Goal: Task Accomplishment & Management: Complete application form

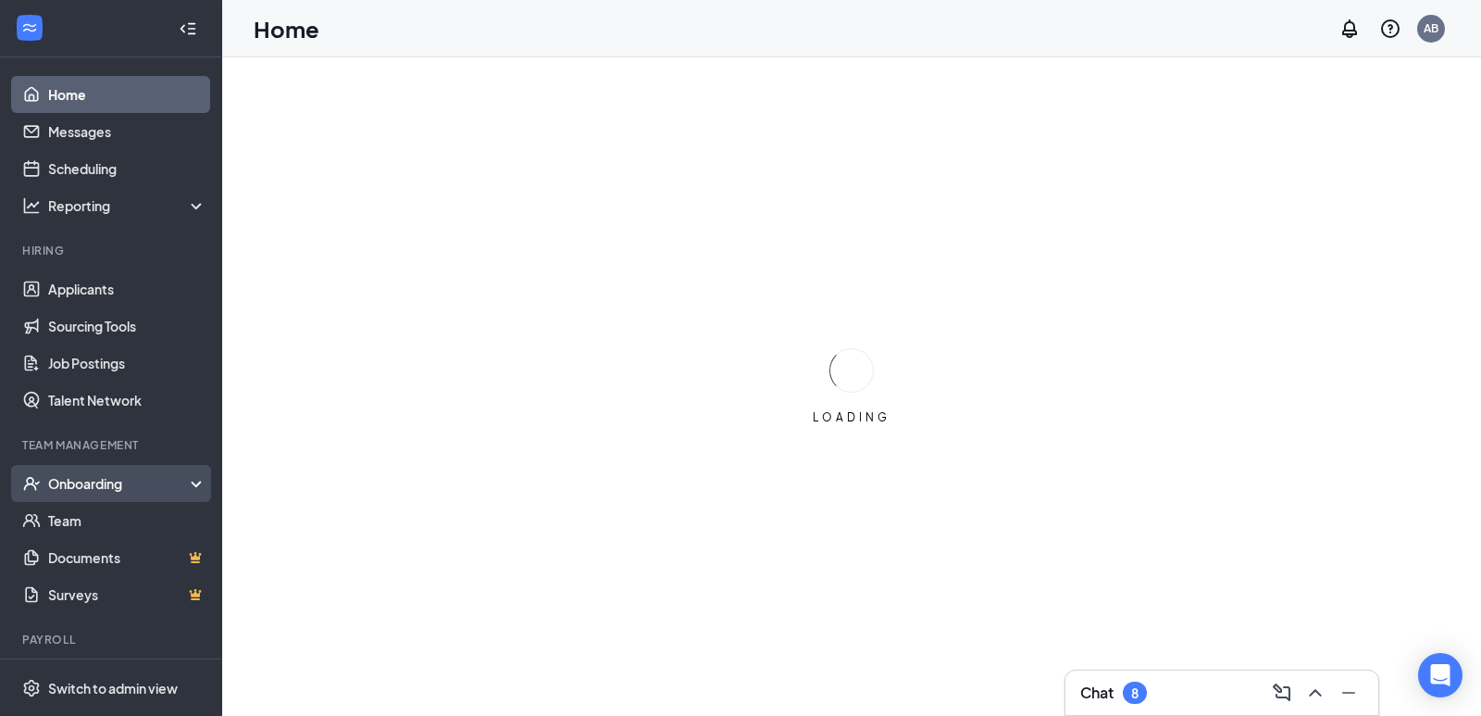
click at [87, 494] on div "Onboarding" at bounding box center [111, 483] width 222 height 37
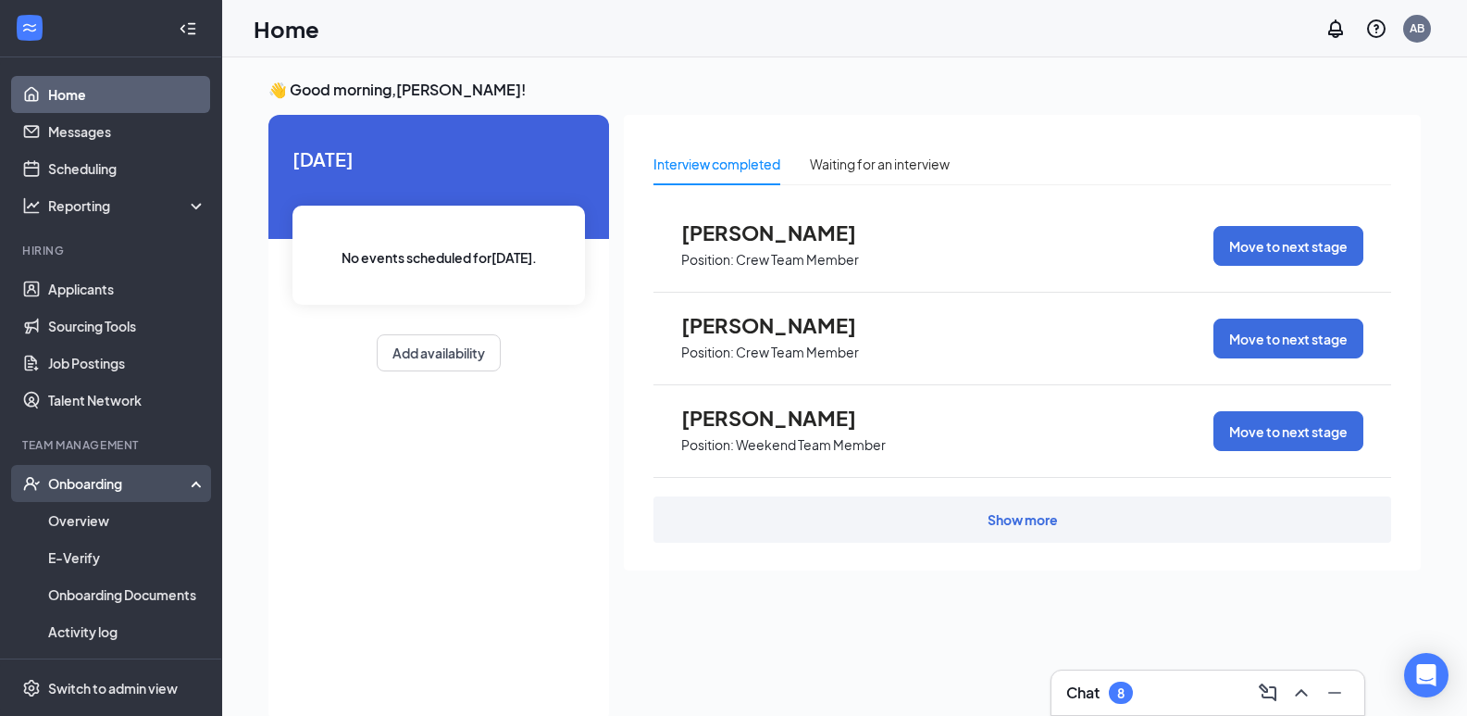
click at [105, 480] on div "Onboarding" at bounding box center [119, 483] width 143 height 19
click at [107, 494] on div "Onboarding" at bounding box center [111, 483] width 222 height 37
click at [96, 518] on link "Overview" at bounding box center [127, 520] width 158 height 37
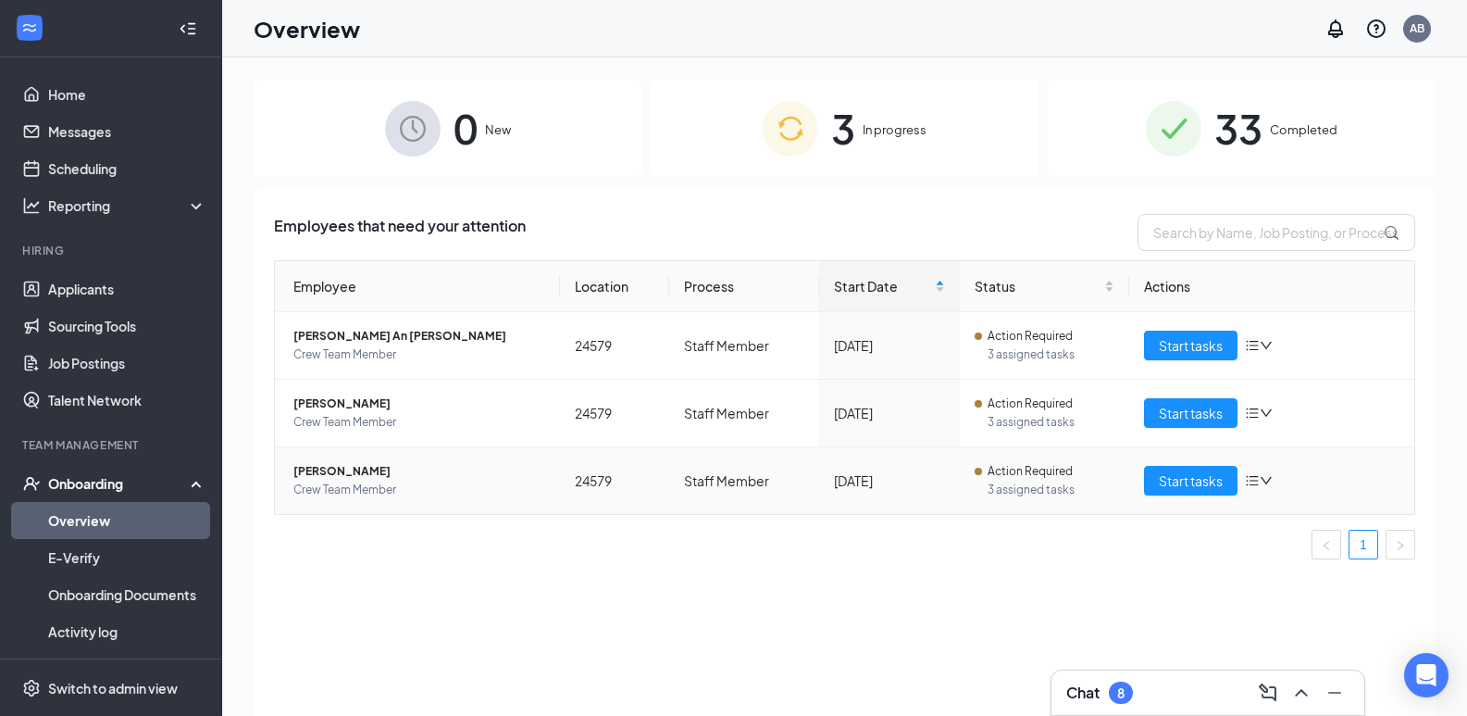
click at [380, 482] on span "Crew Team Member" at bounding box center [419, 489] width 252 height 19
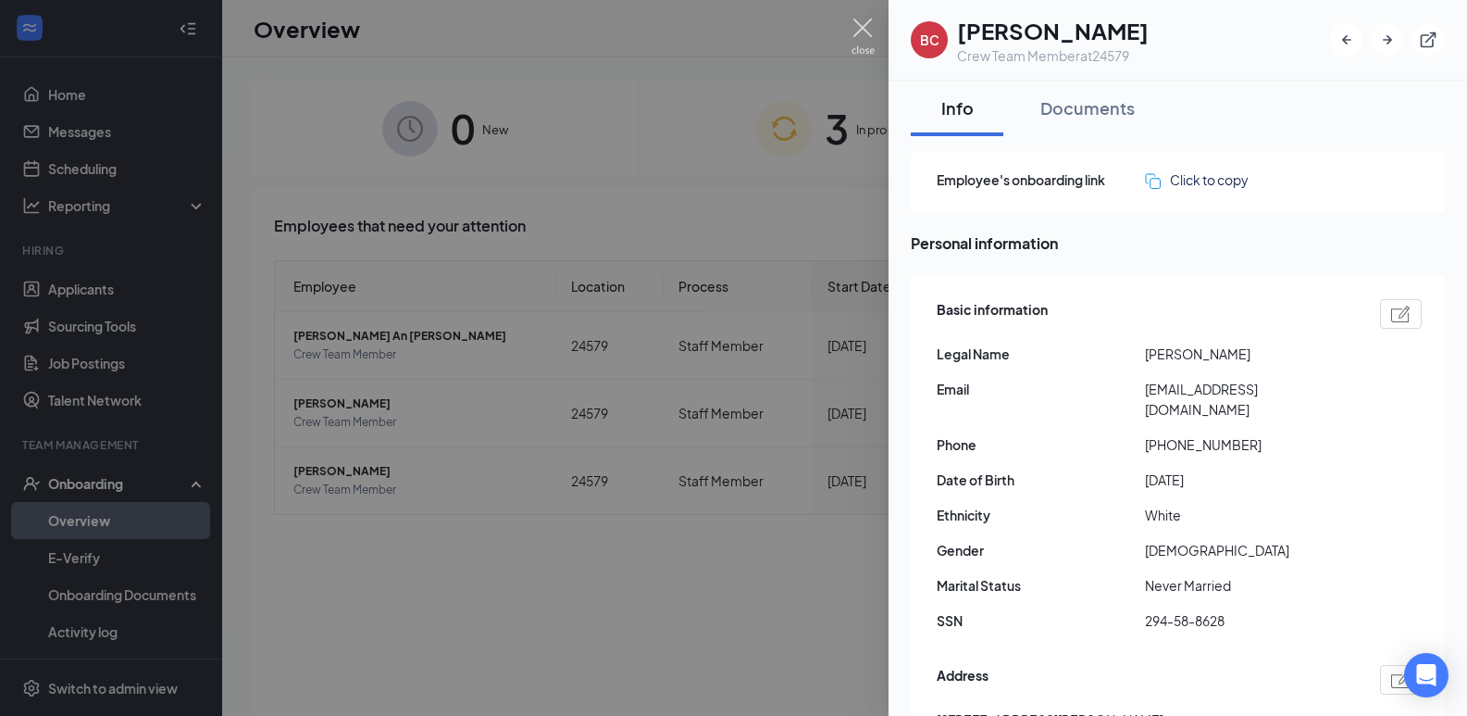
click at [857, 24] on img at bounding box center [863, 37] width 23 height 36
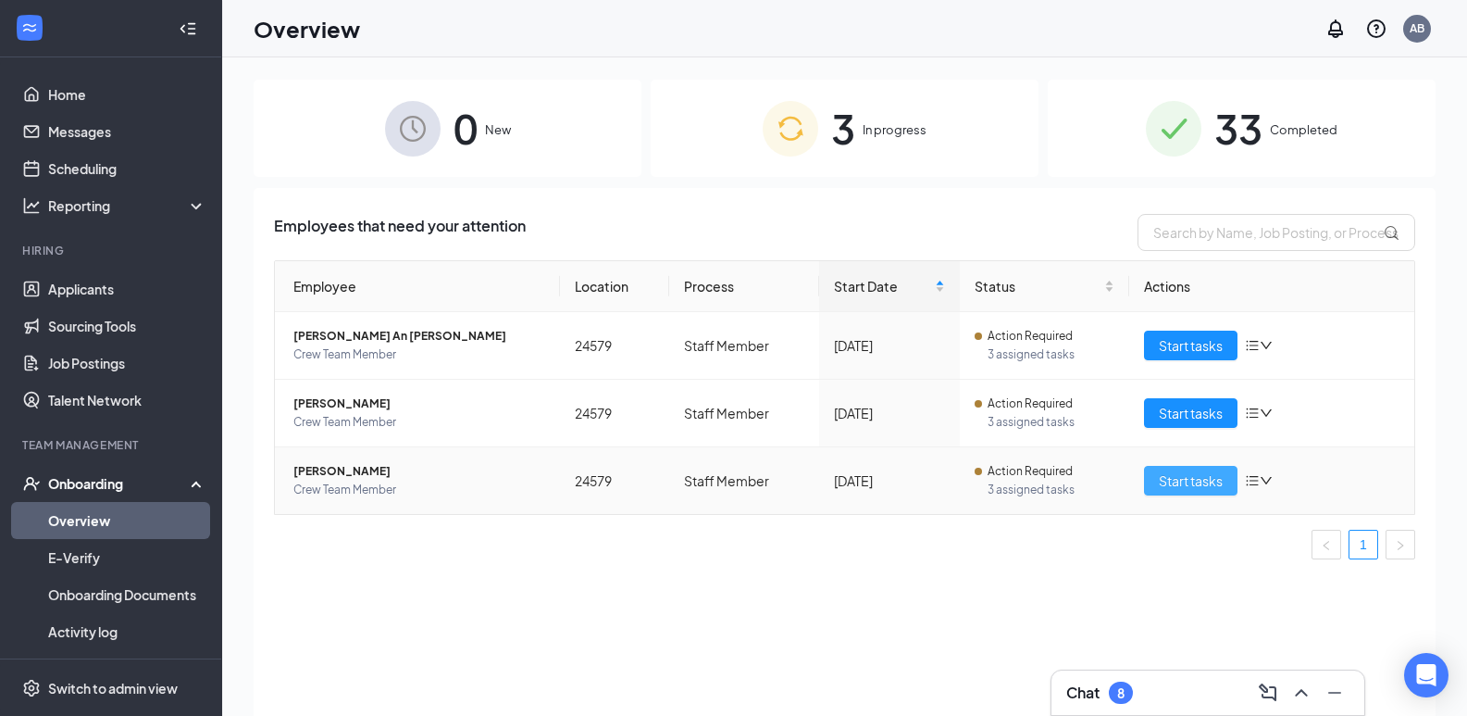
click at [1172, 486] on span "Start tasks" at bounding box center [1191, 480] width 64 height 20
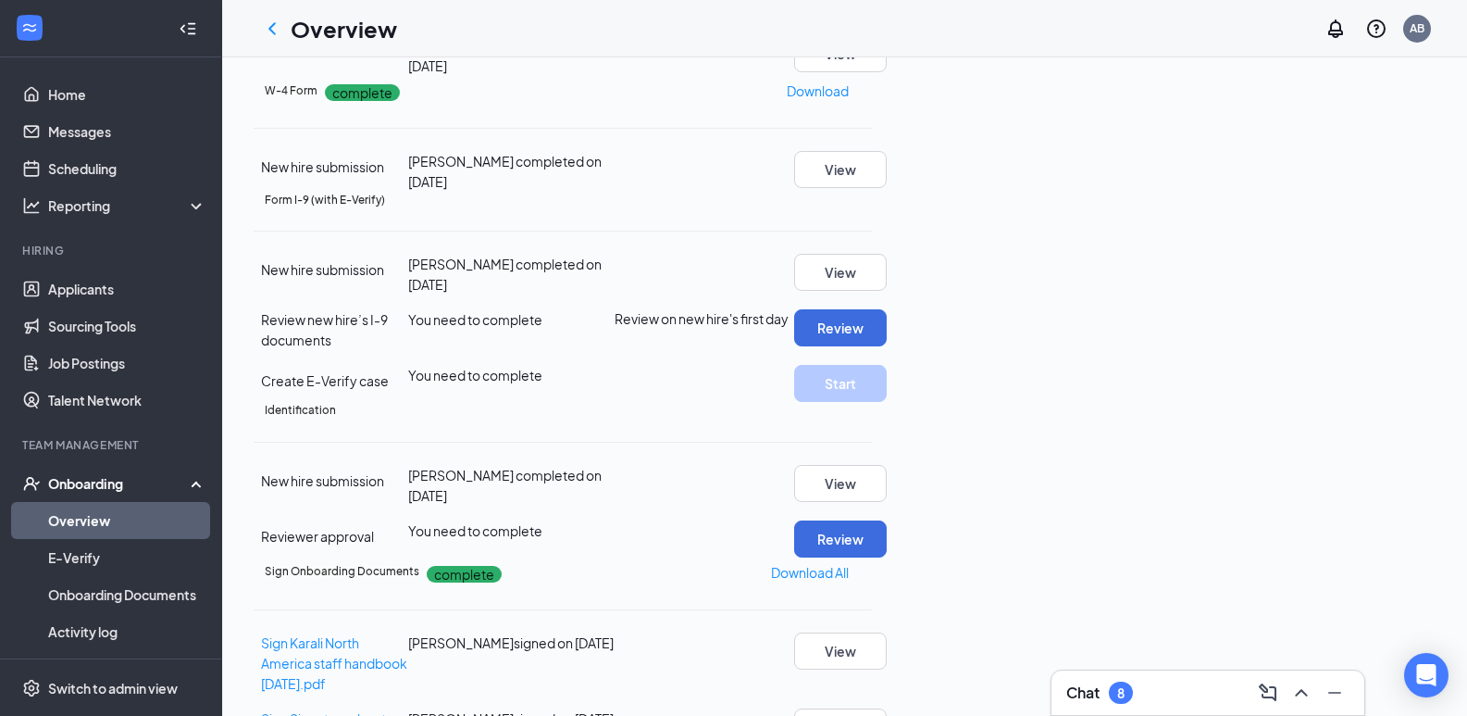
scroll to position [278, 0]
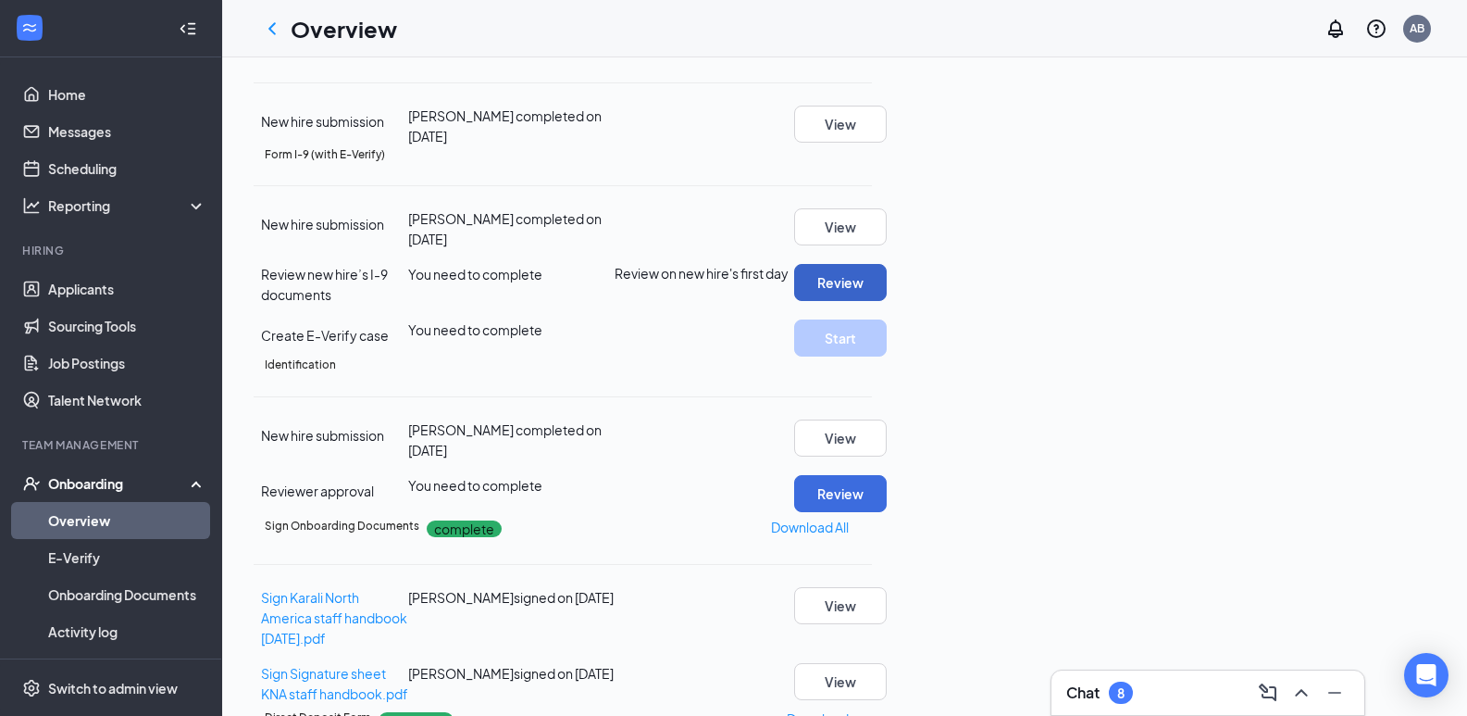
click at [887, 301] on button "Review" at bounding box center [840, 282] width 93 height 37
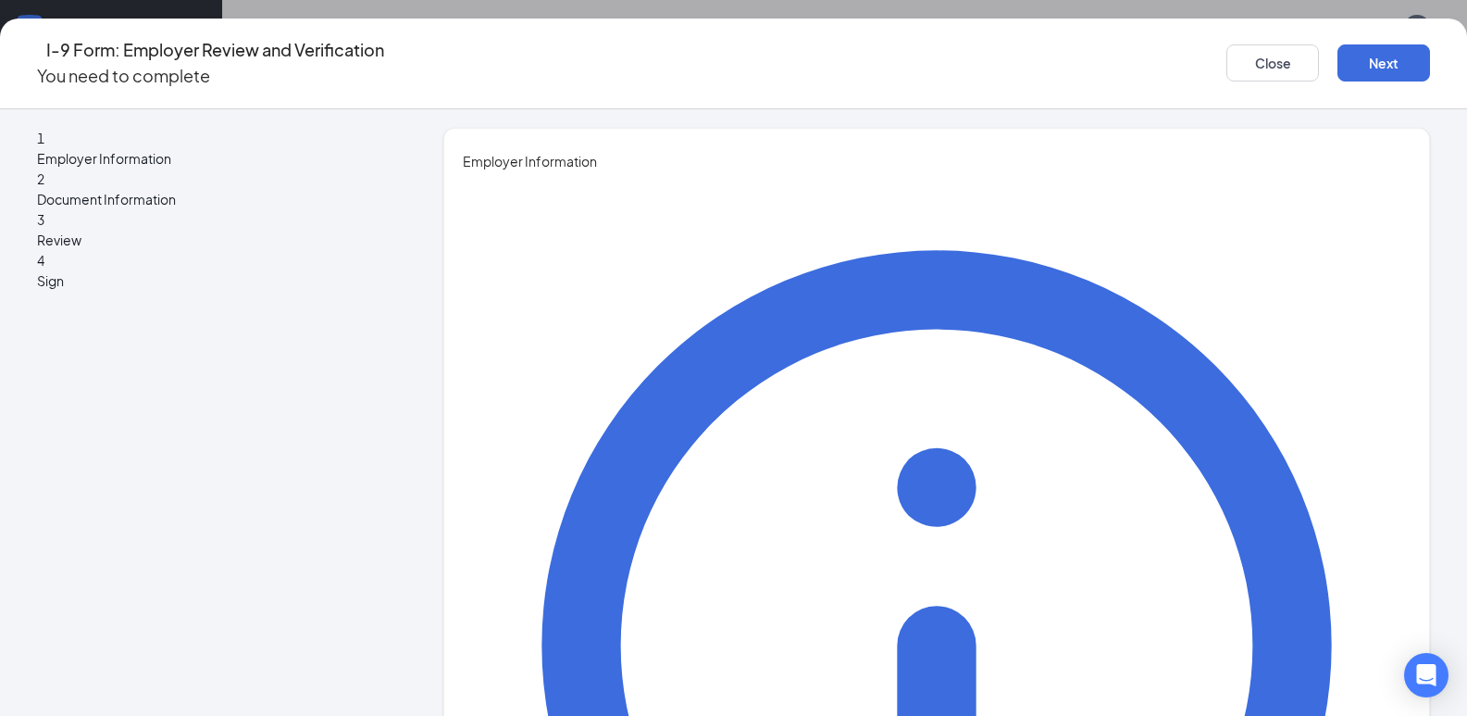
type input "amber"
type input "[PERSON_NAME]"
type input "rgm"
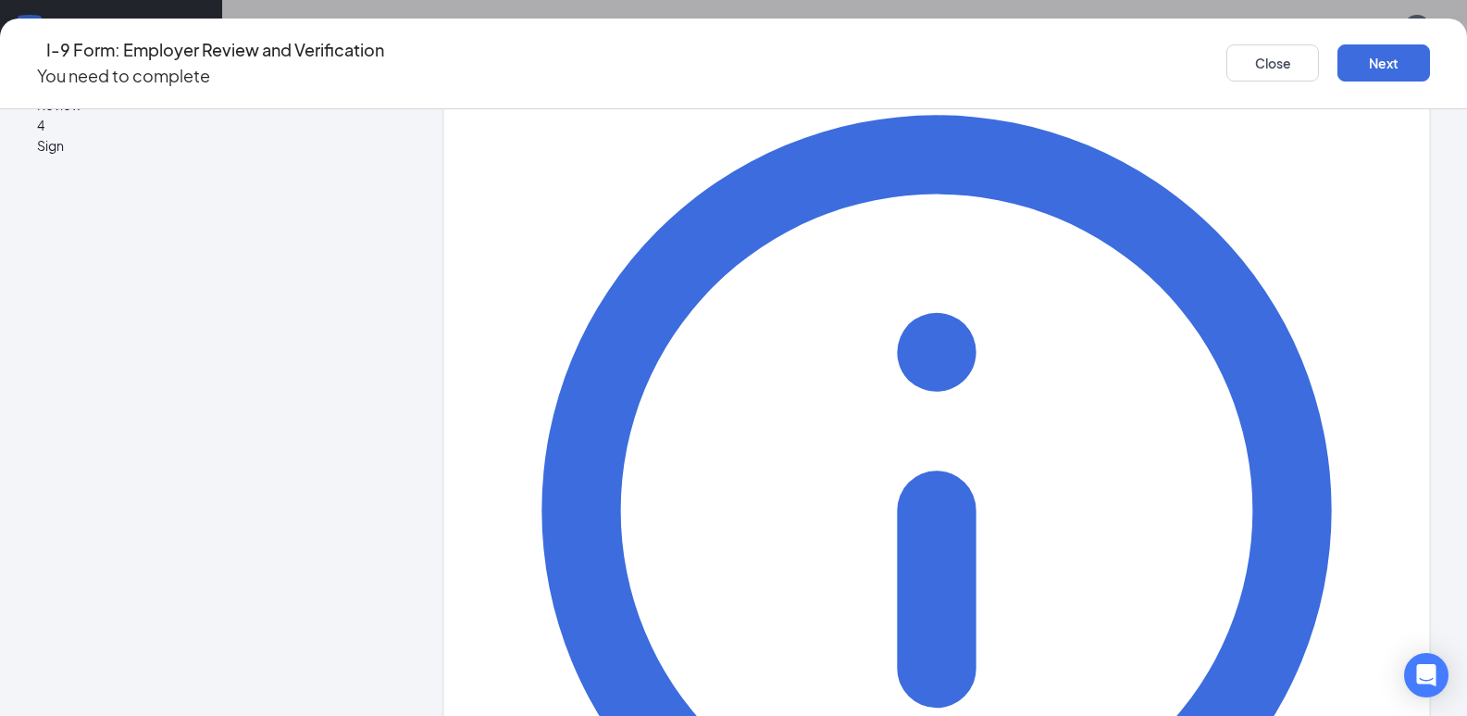
scroll to position [140, 0]
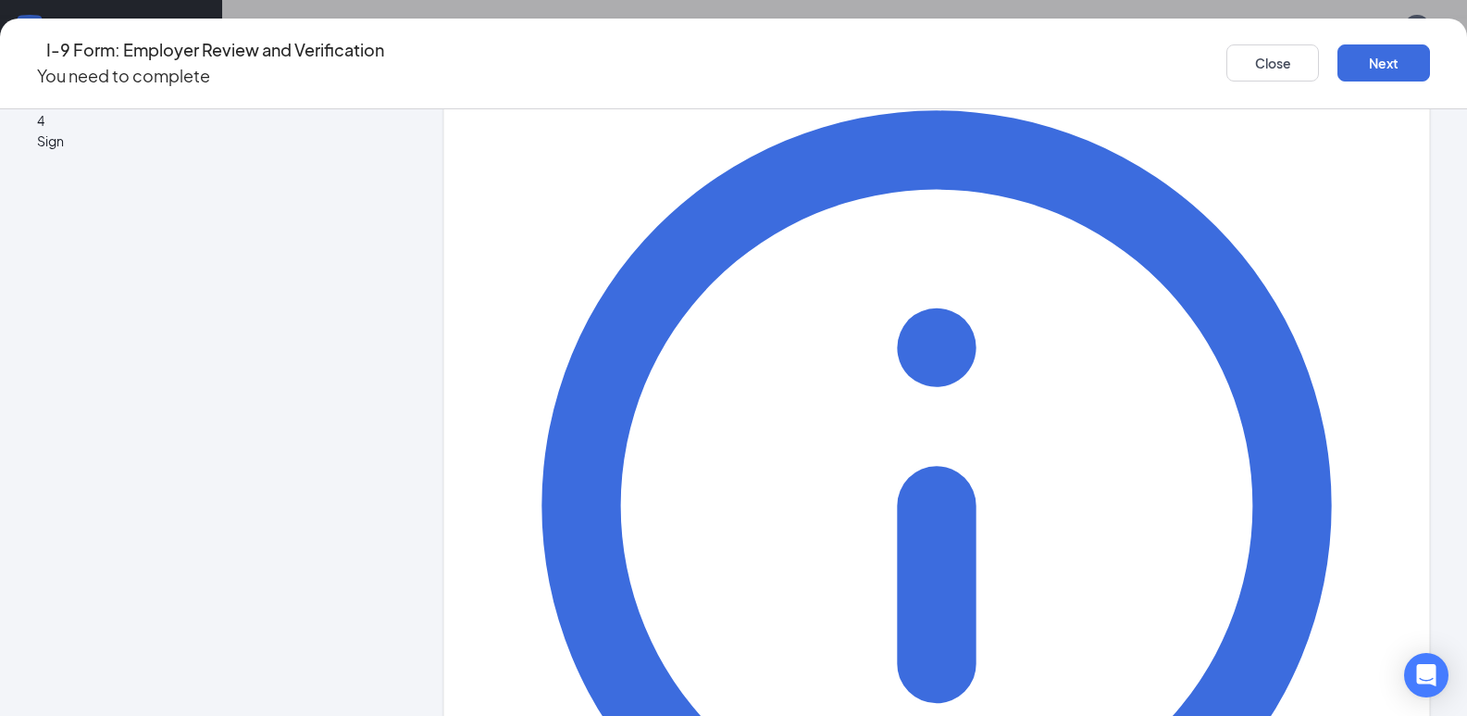
type input "[EMAIL_ADDRESS][DOMAIN_NAME]"
type input "2165344400"
click at [1345, 47] on button "Next" at bounding box center [1384, 62] width 93 height 37
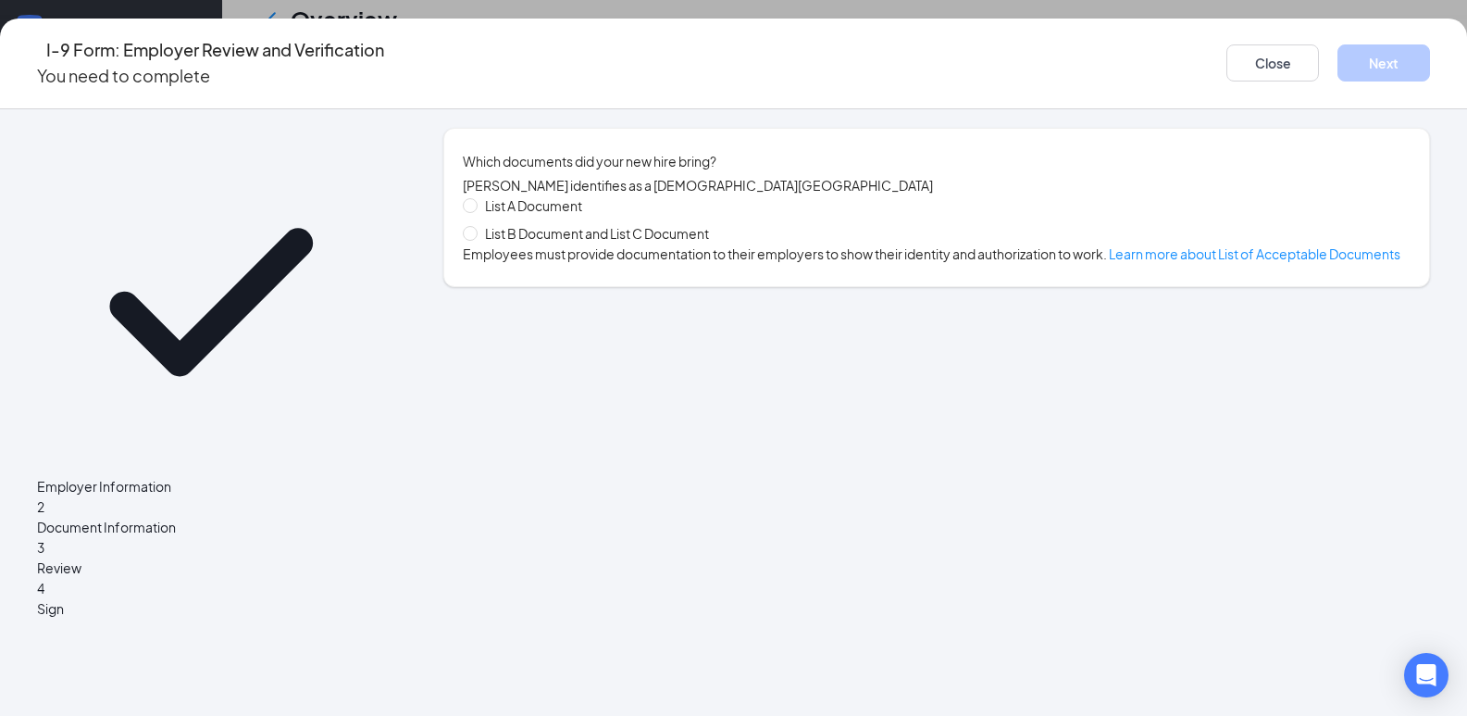
scroll to position [0, 0]
click at [525, 243] on span "List B Document and List C Document" at bounding box center [597, 233] width 239 height 20
click at [476, 239] on input "List B Document and List C Document" at bounding box center [469, 232] width 13 height 13
radio input "true"
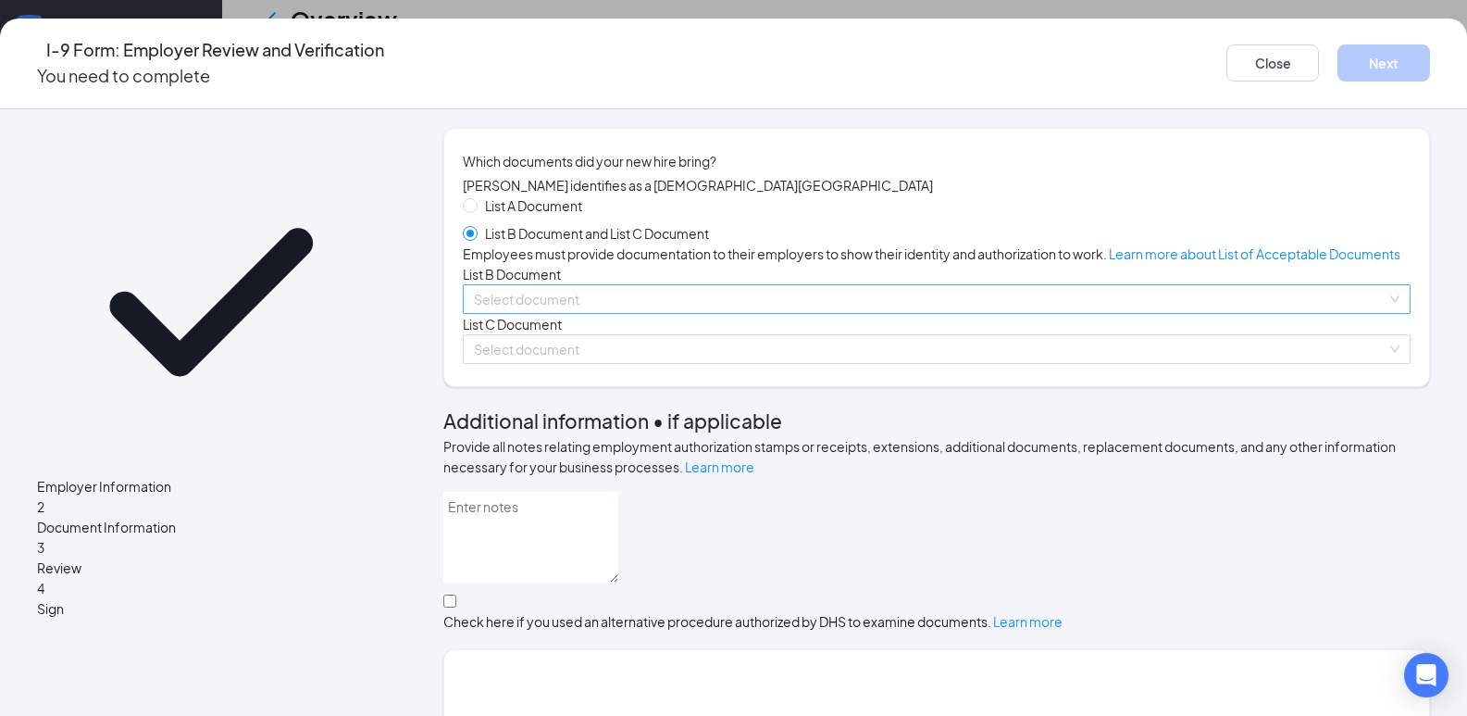
click at [560, 313] on input "search" at bounding box center [930, 299] width 913 height 28
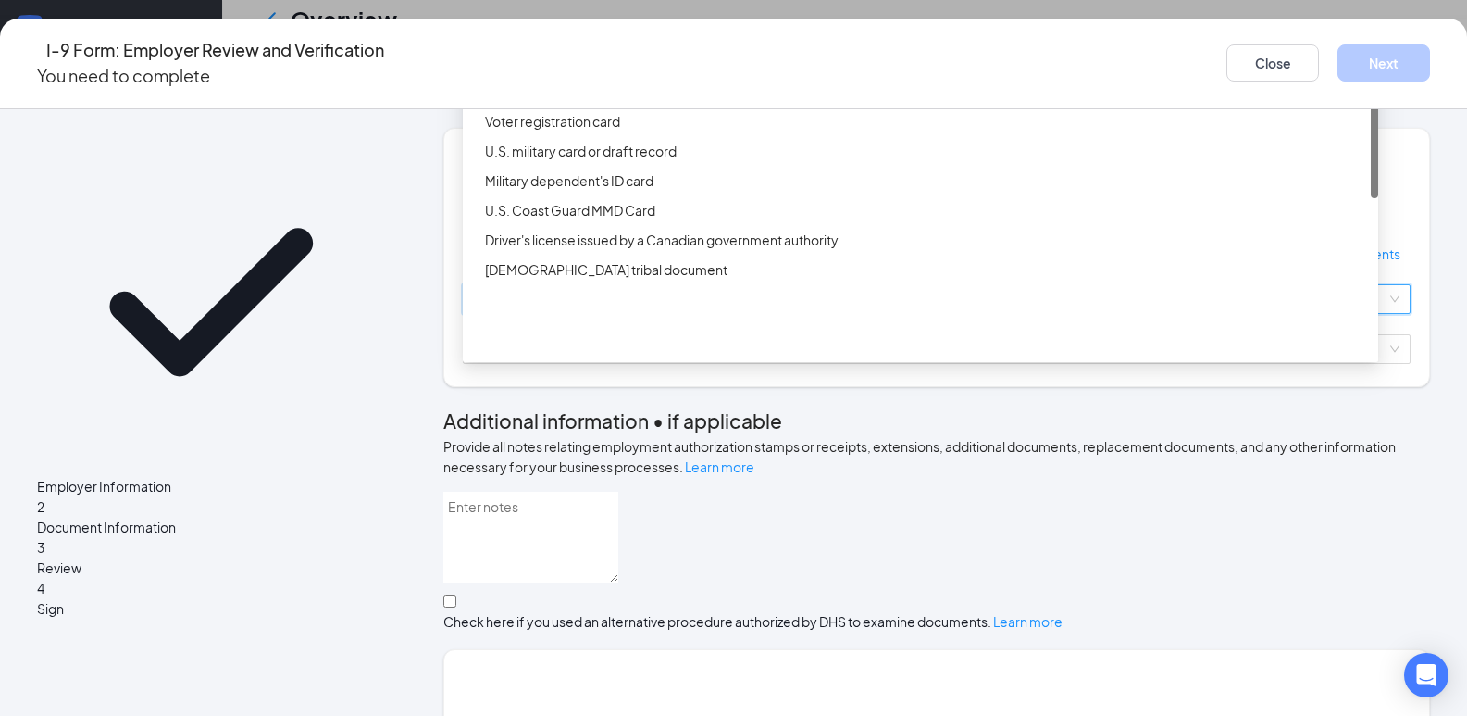
click at [584, 43] on div "Driver’s License issued by U.S State or outlying US possession" at bounding box center [926, 32] width 882 height 20
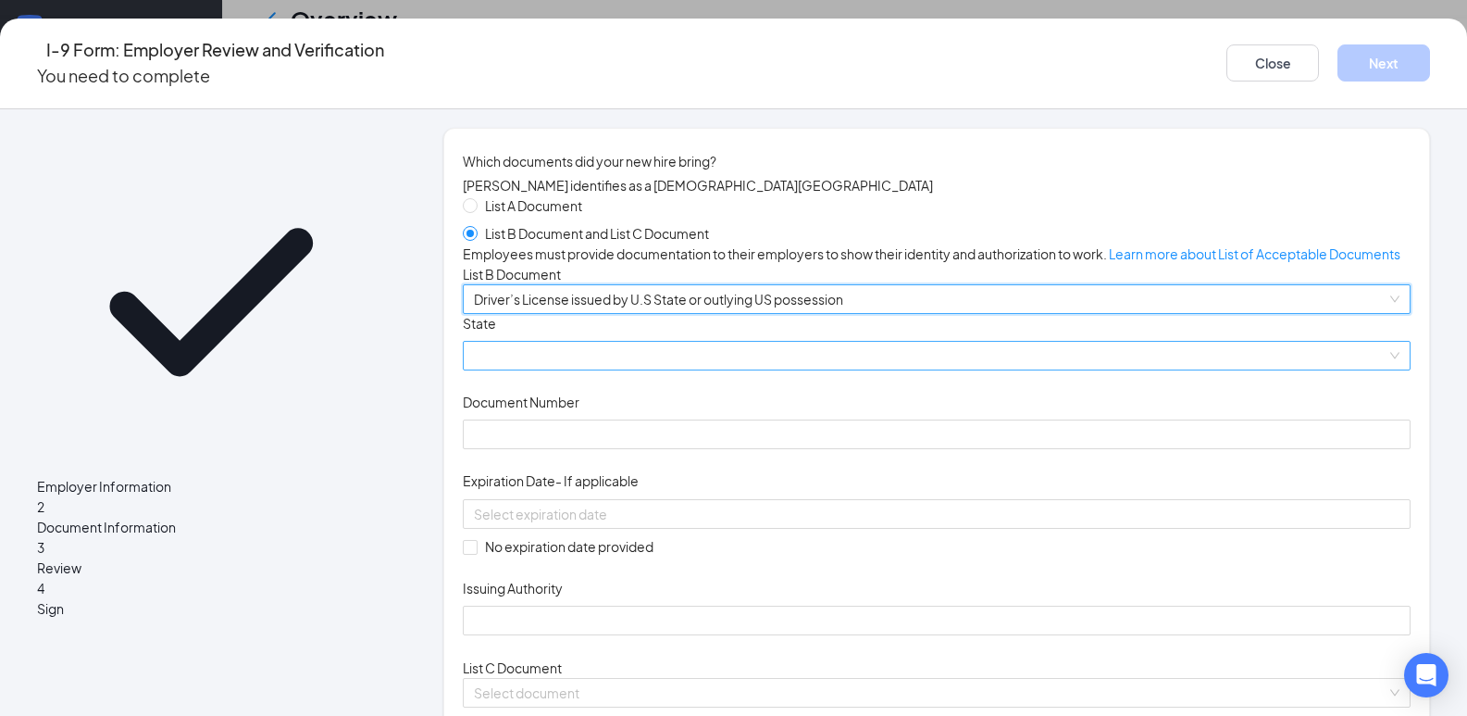
click at [551, 369] on span at bounding box center [937, 356] width 926 height 28
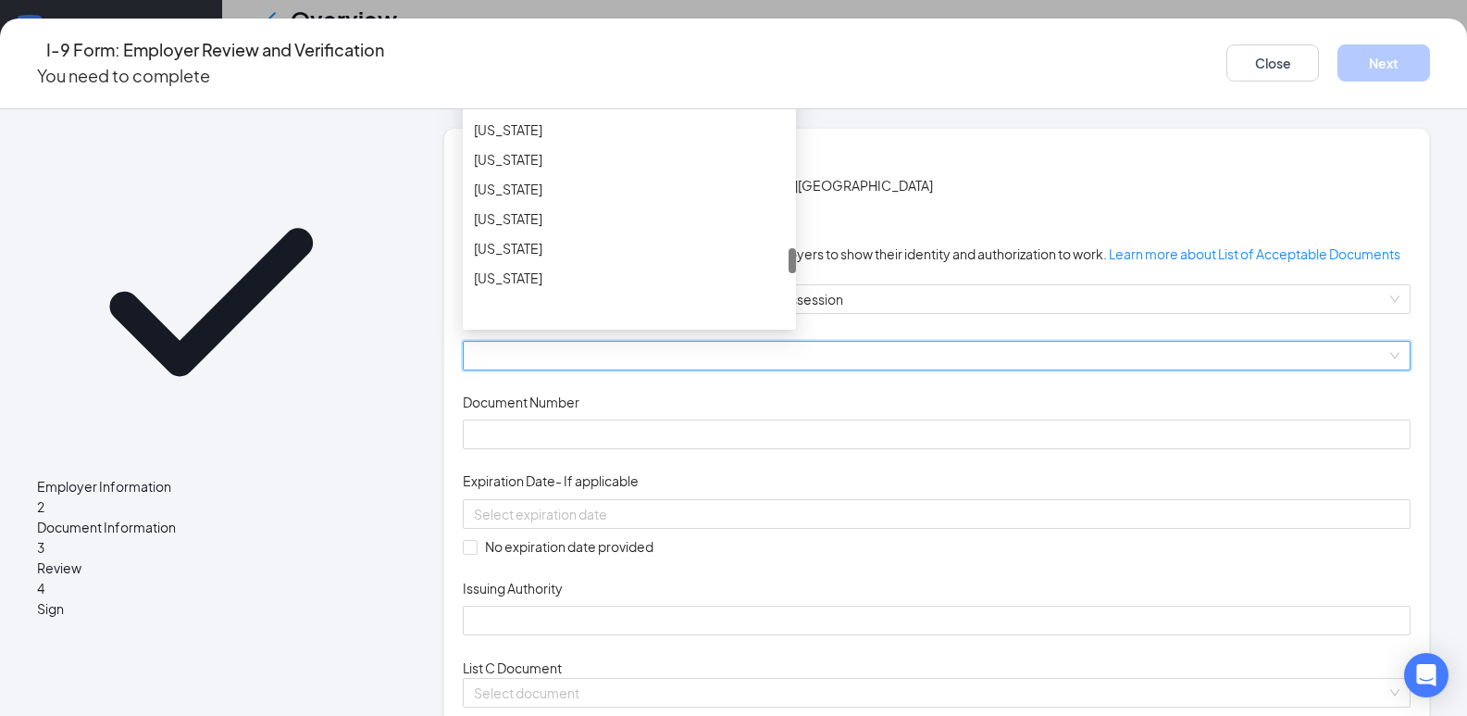
scroll to position [1574, 0]
click at [530, 132] on div "[US_STATE]" at bounding box center [629, 122] width 311 height 20
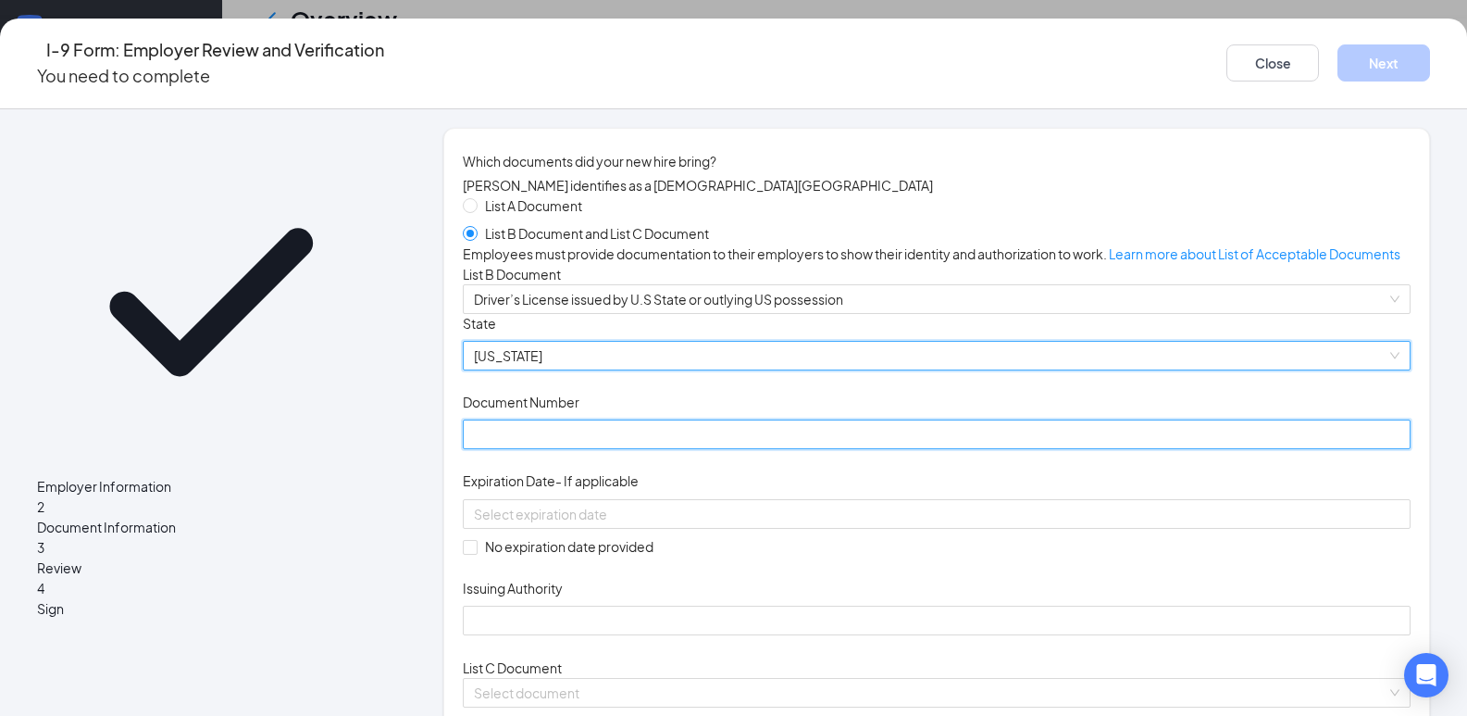
click at [546, 449] on input "Document Number" at bounding box center [937, 434] width 948 height 30
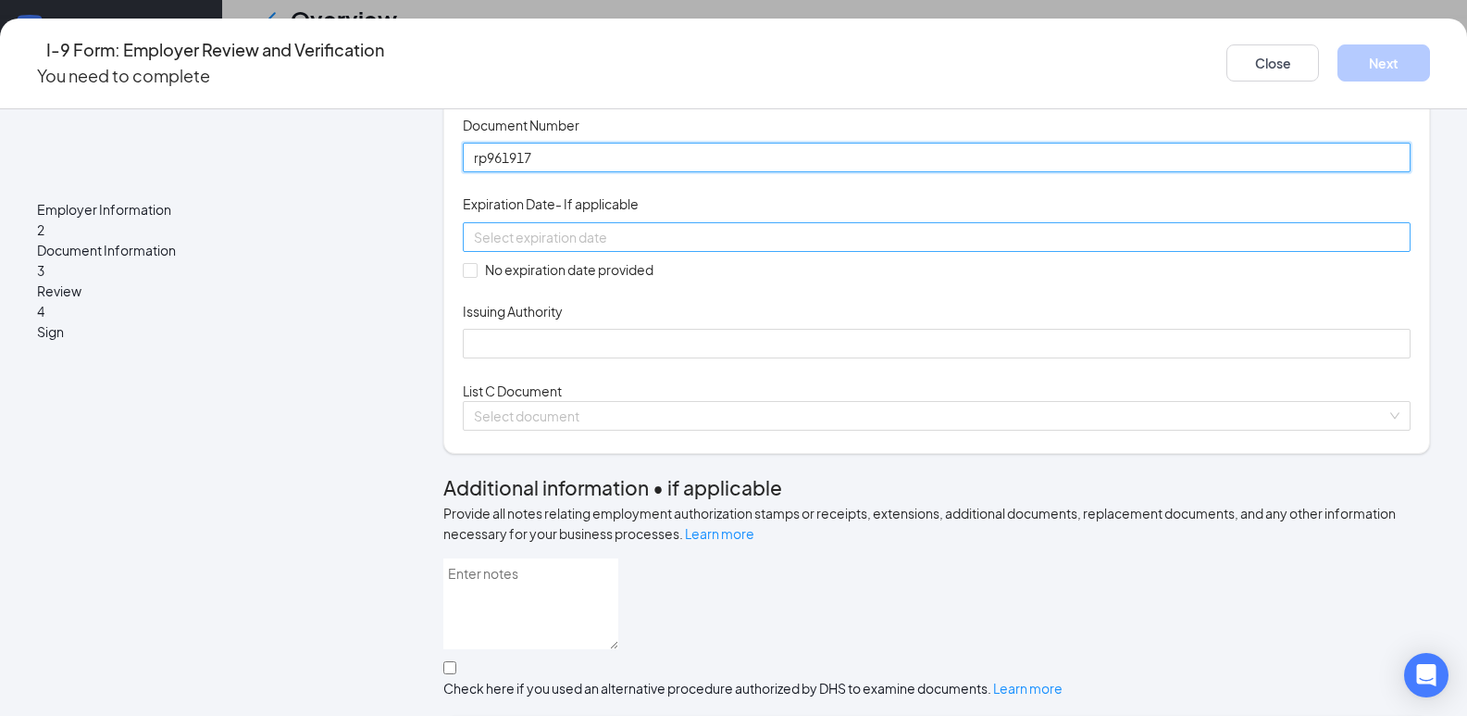
scroll to position [278, 0]
type input "rp961917"
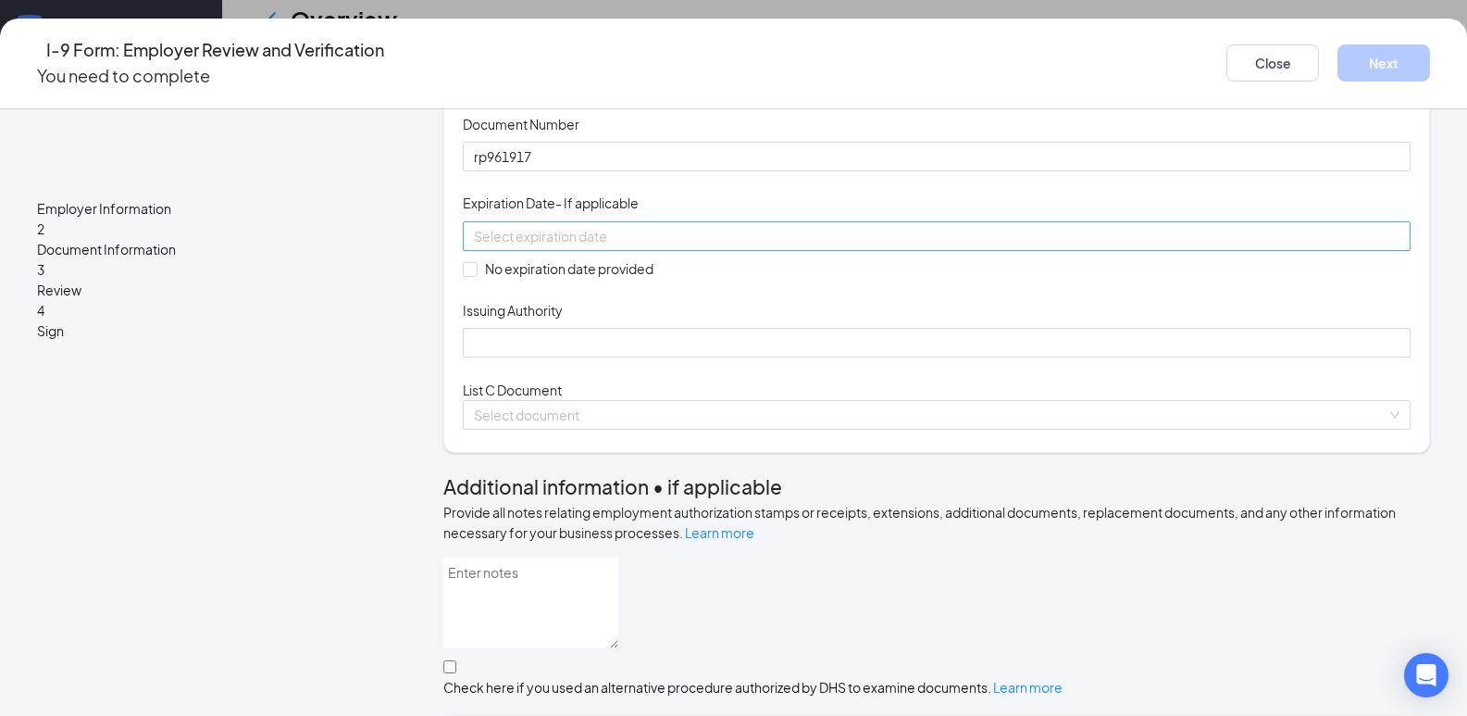
click at [628, 246] on div at bounding box center [937, 236] width 926 height 20
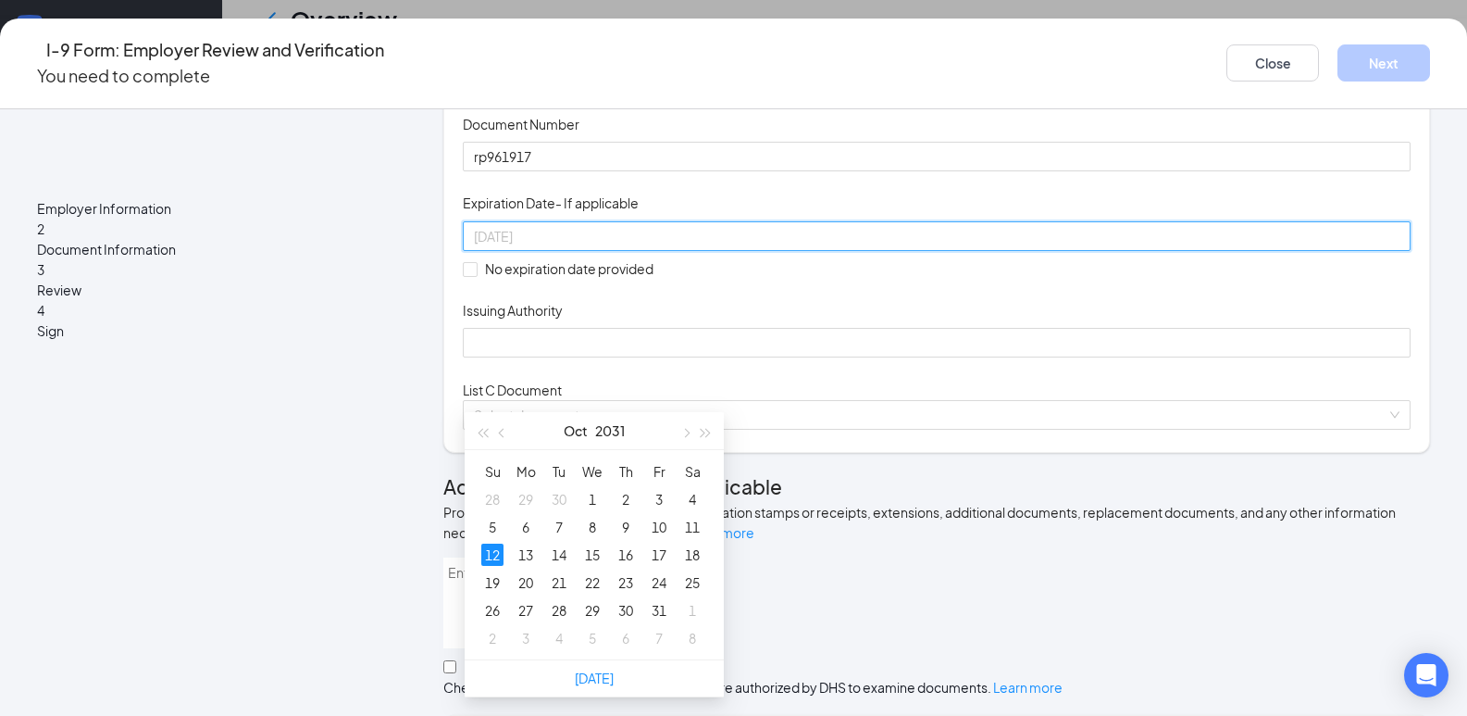
click at [485, 558] on div "12" at bounding box center [492, 554] width 22 height 22
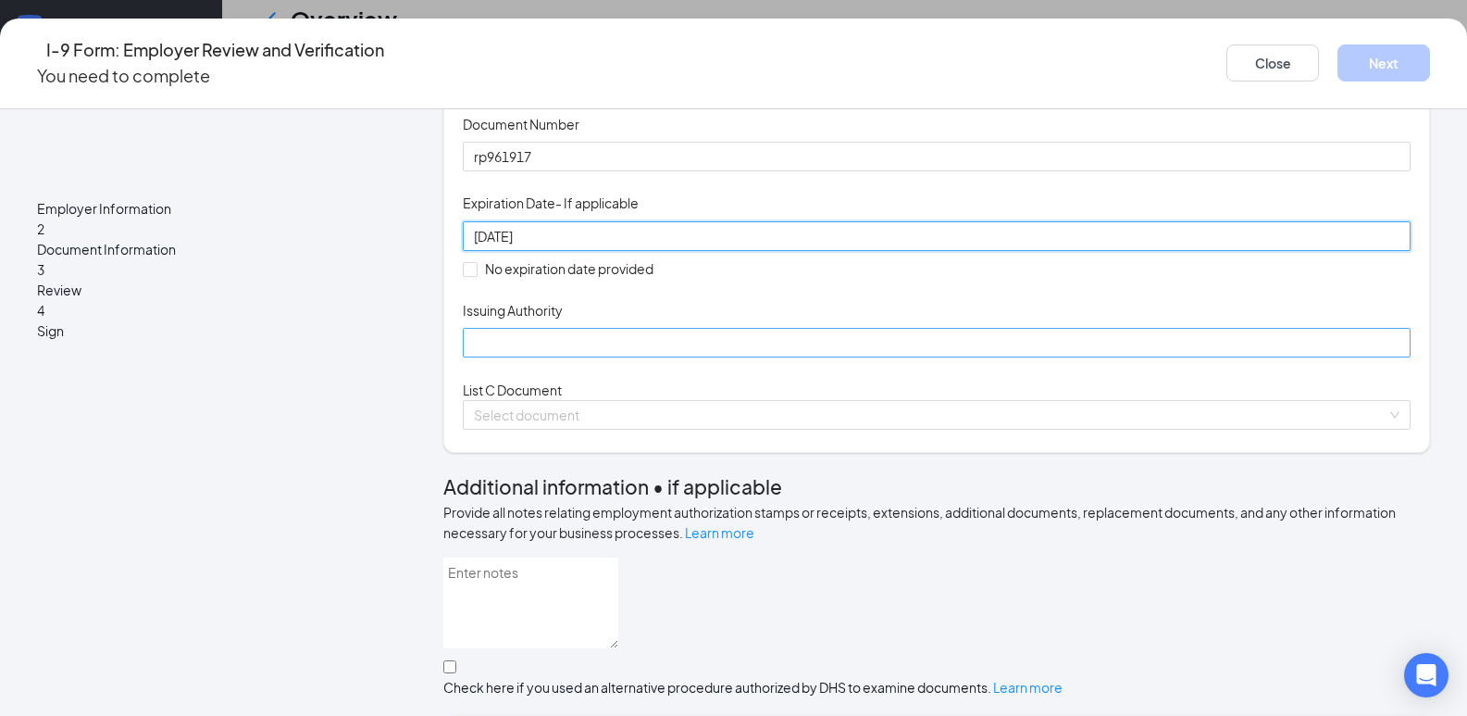
type input "[DATE]"
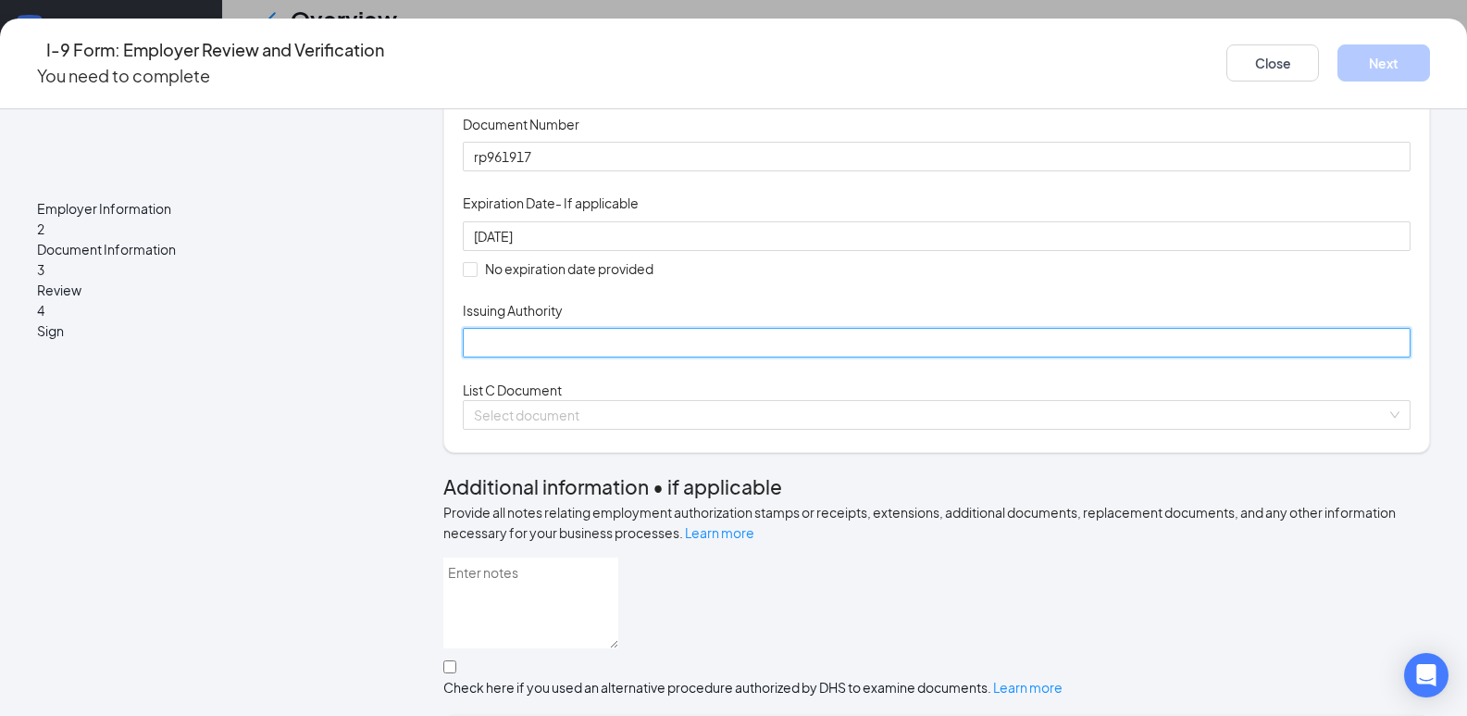
click at [518, 357] on input "Issuing Authority" at bounding box center [937, 343] width 948 height 30
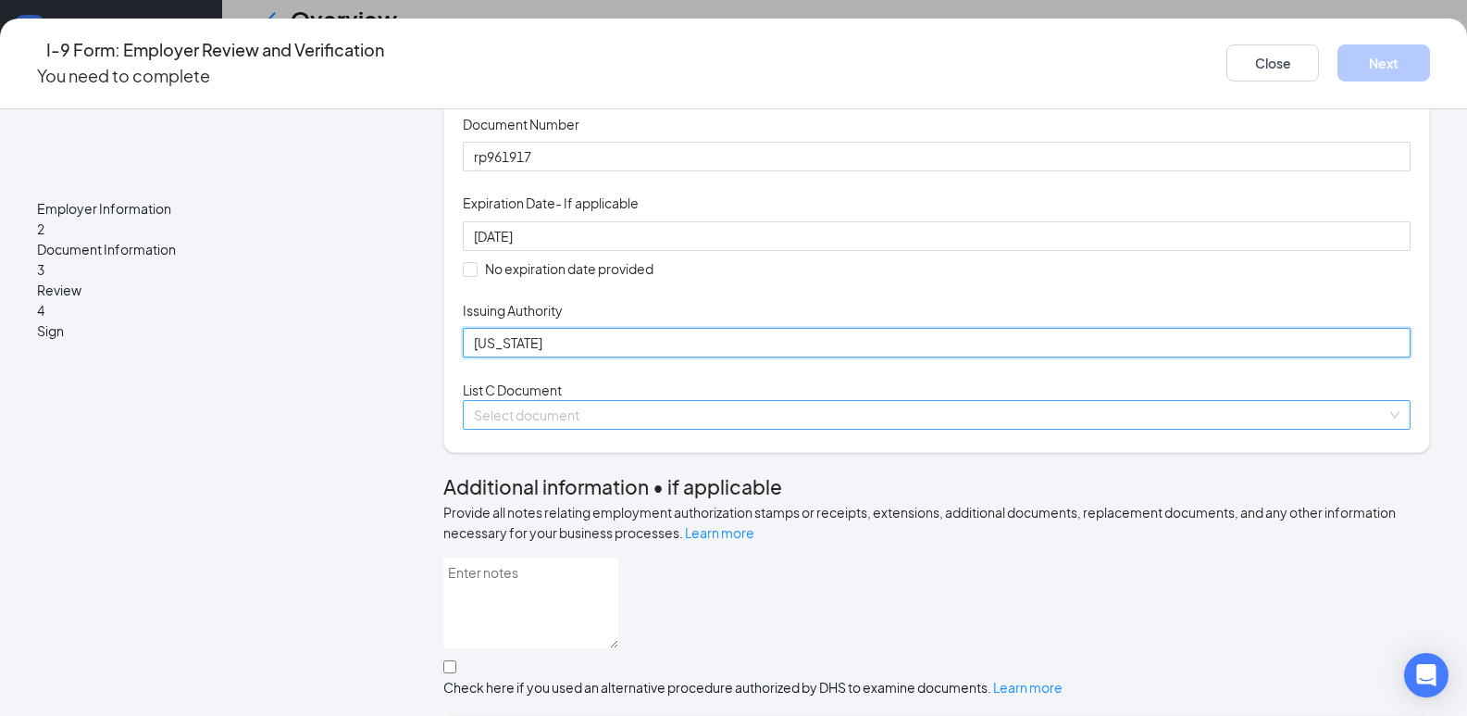
type input "[US_STATE]"
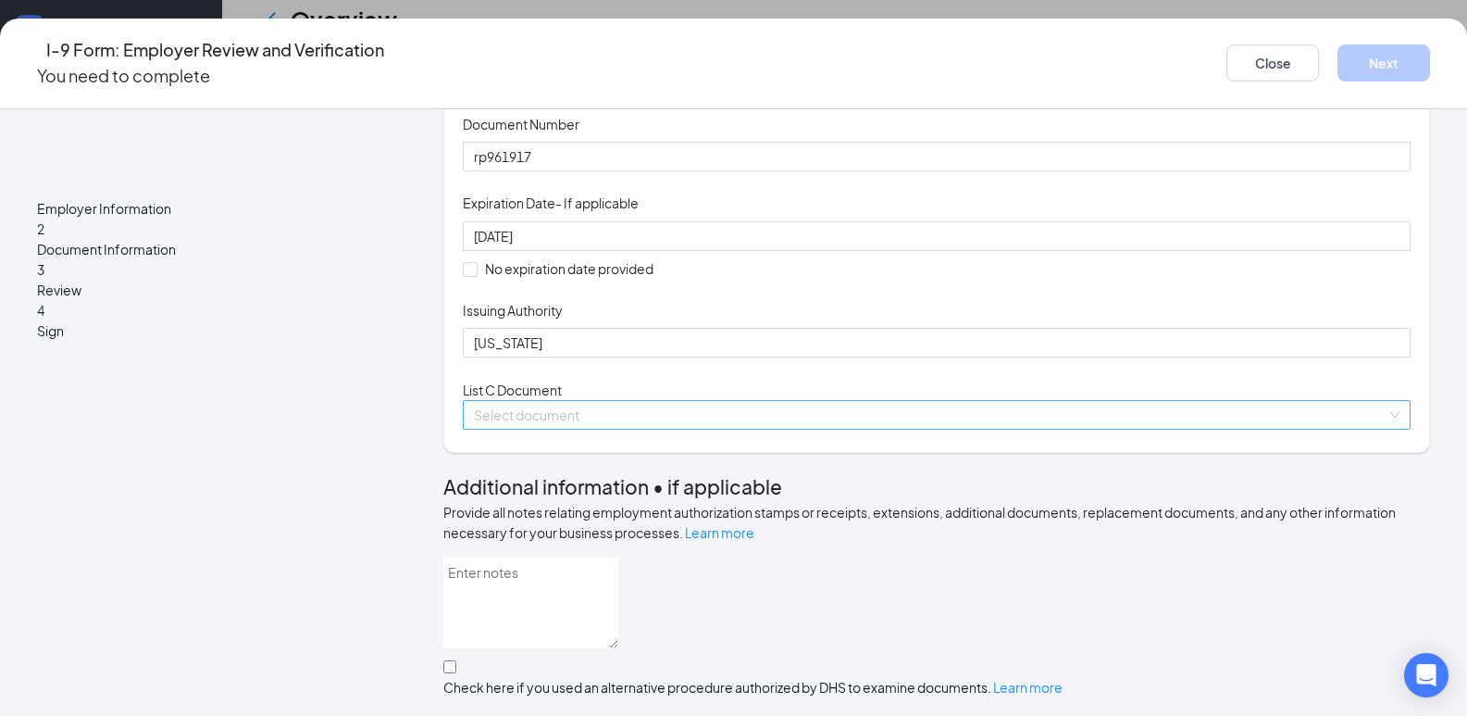
click at [525, 429] on input "search" at bounding box center [930, 415] width 913 height 28
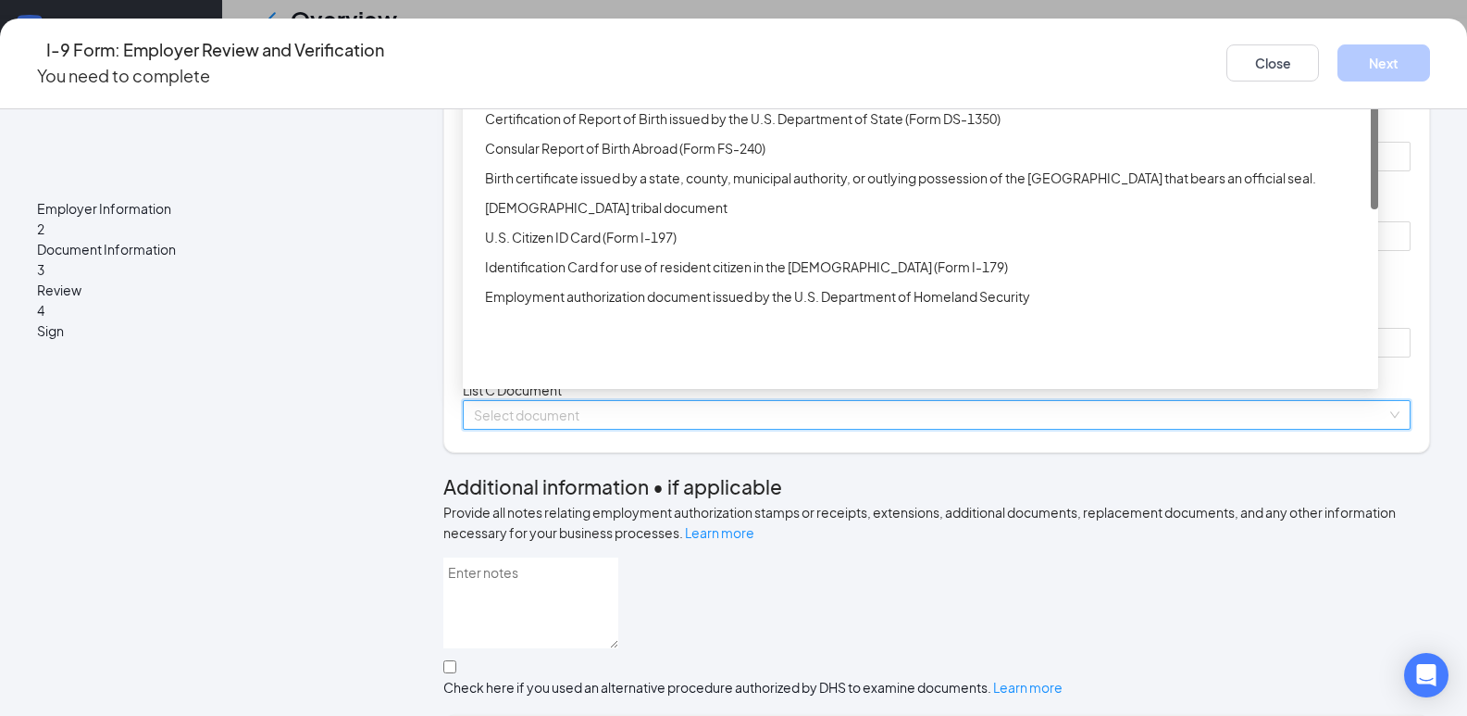
click at [610, 74] on div "Unrestricted Social Security Card" at bounding box center [921, 59] width 916 height 30
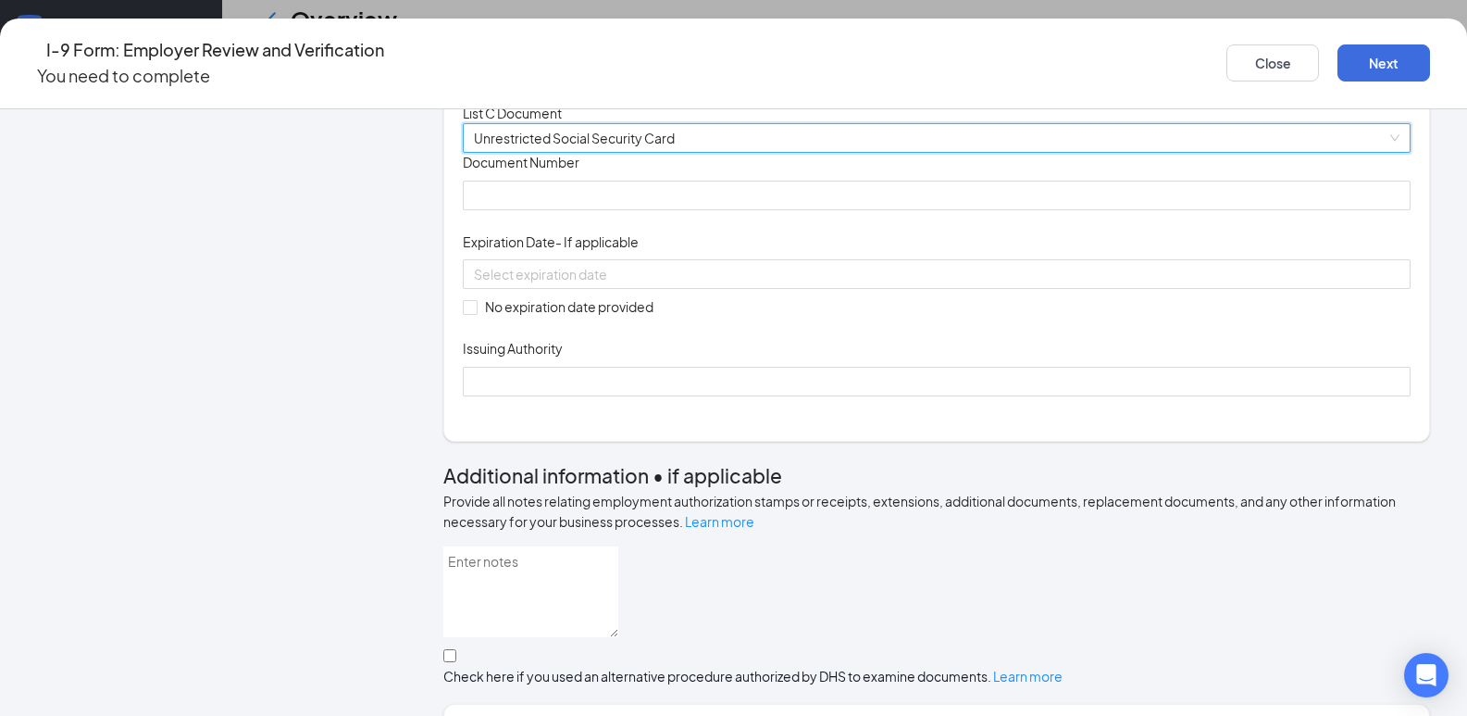
scroll to position [555, 0]
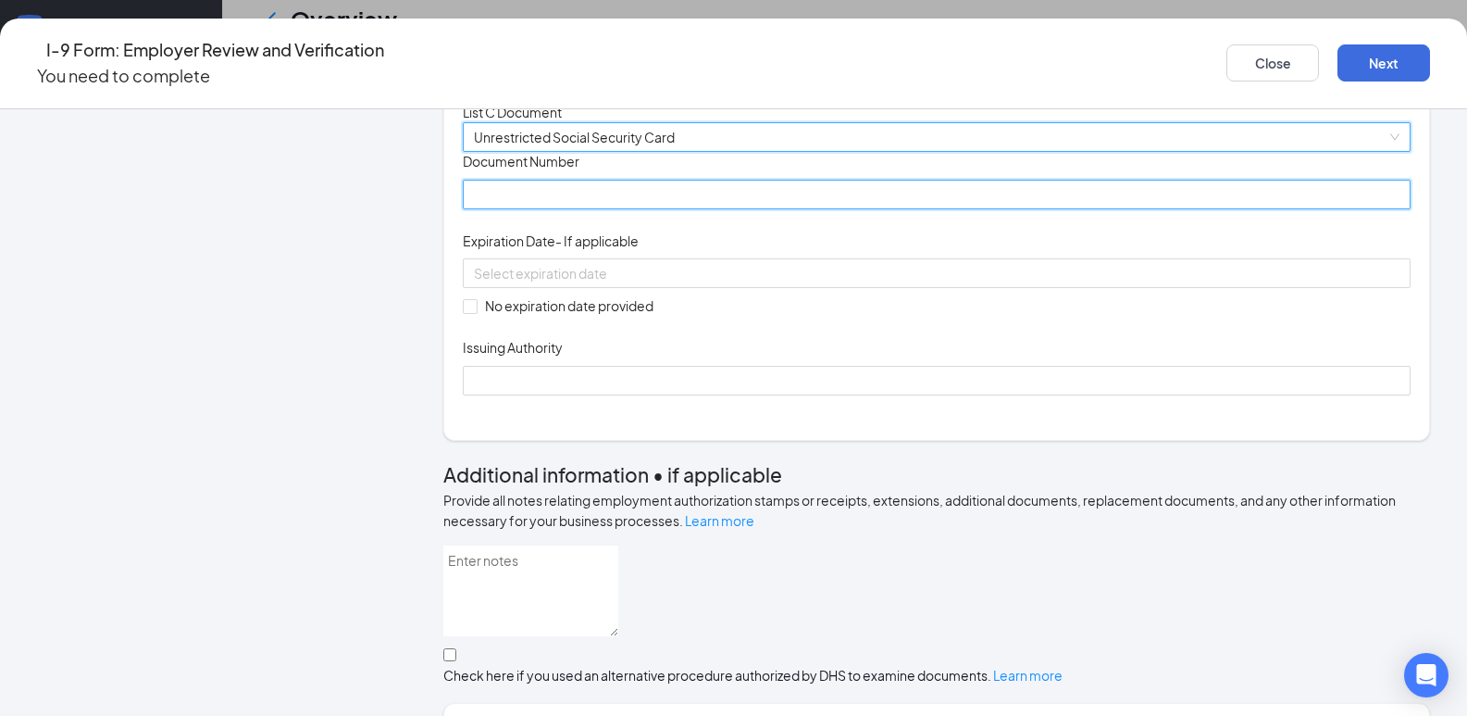
click at [571, 209] on input "Document Number" at bounding box center [937, 195] width 948 height 30
type input "294588628"
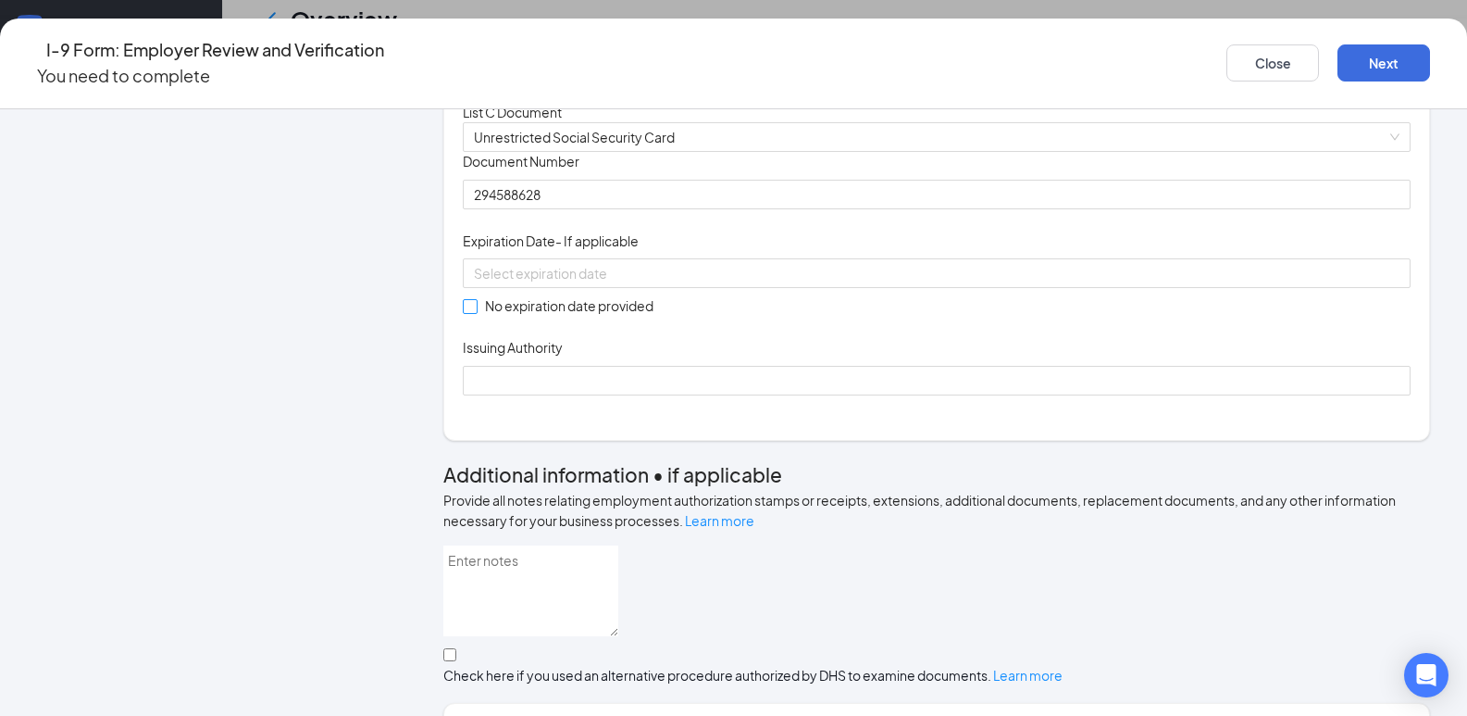
click at [470, 312] on input "No expiration date provided" at bounding box center [469, 305] width 13 height 13
checkbox input "true"
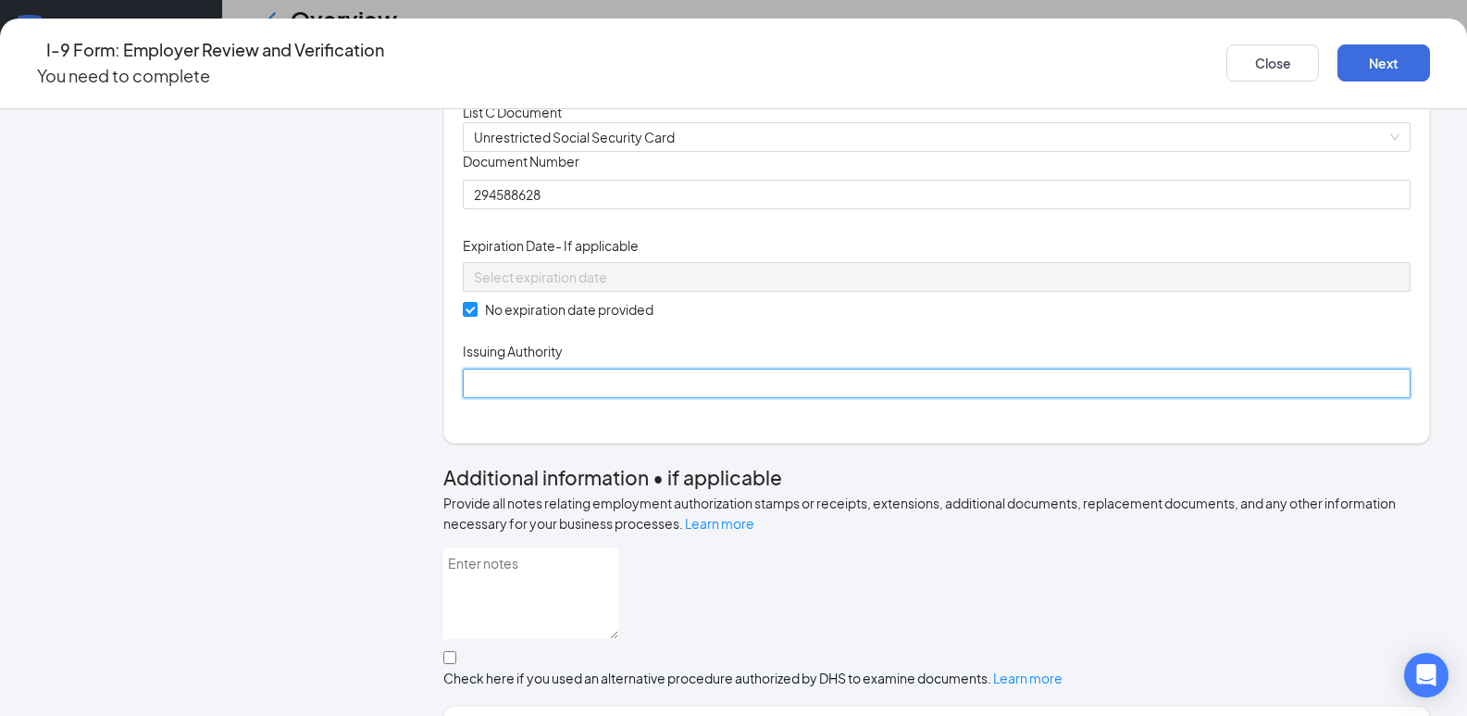
click at [493, 398] on input "Issuing Authority" at bounding box center [937, 383] width 948 height 30
type input "ssa"
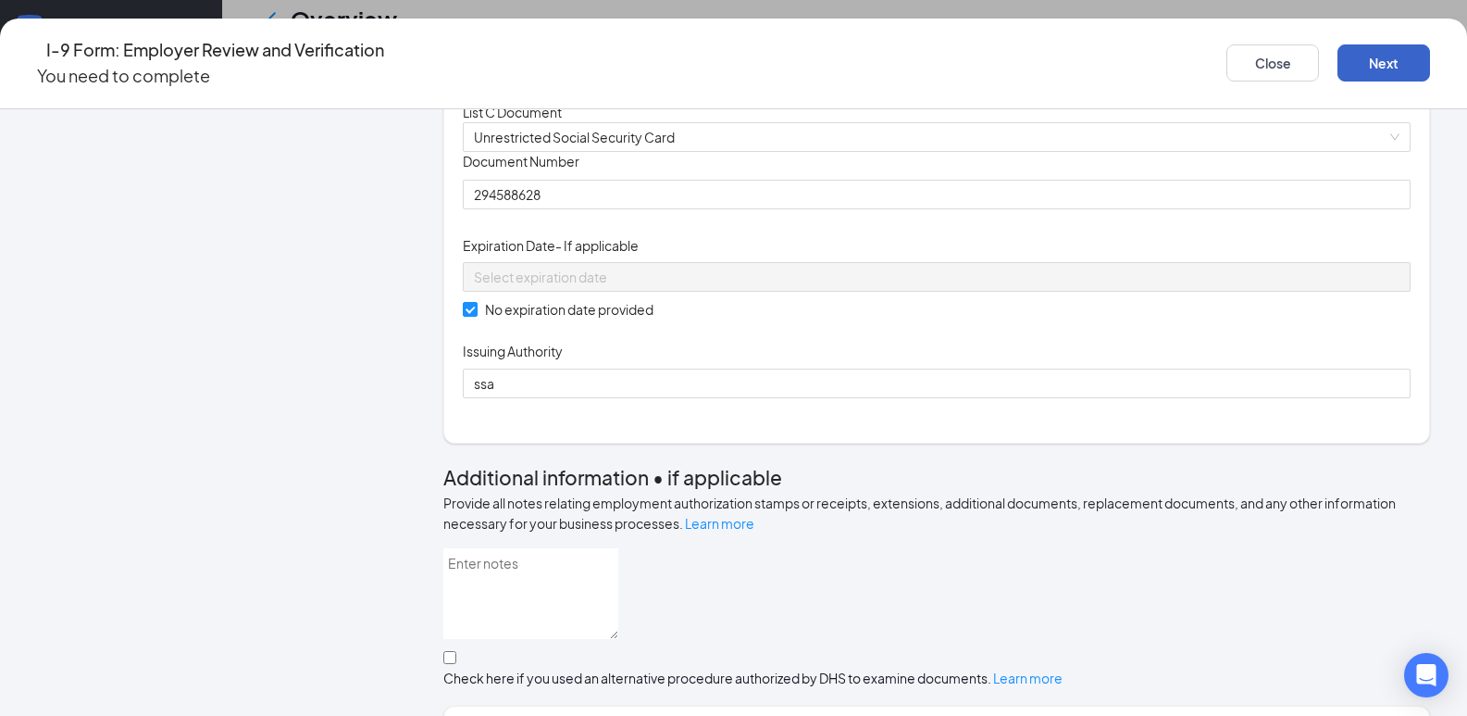
click at [1338, 67] on button "Next" at bounding box center [1384, 62] width 93 height 37
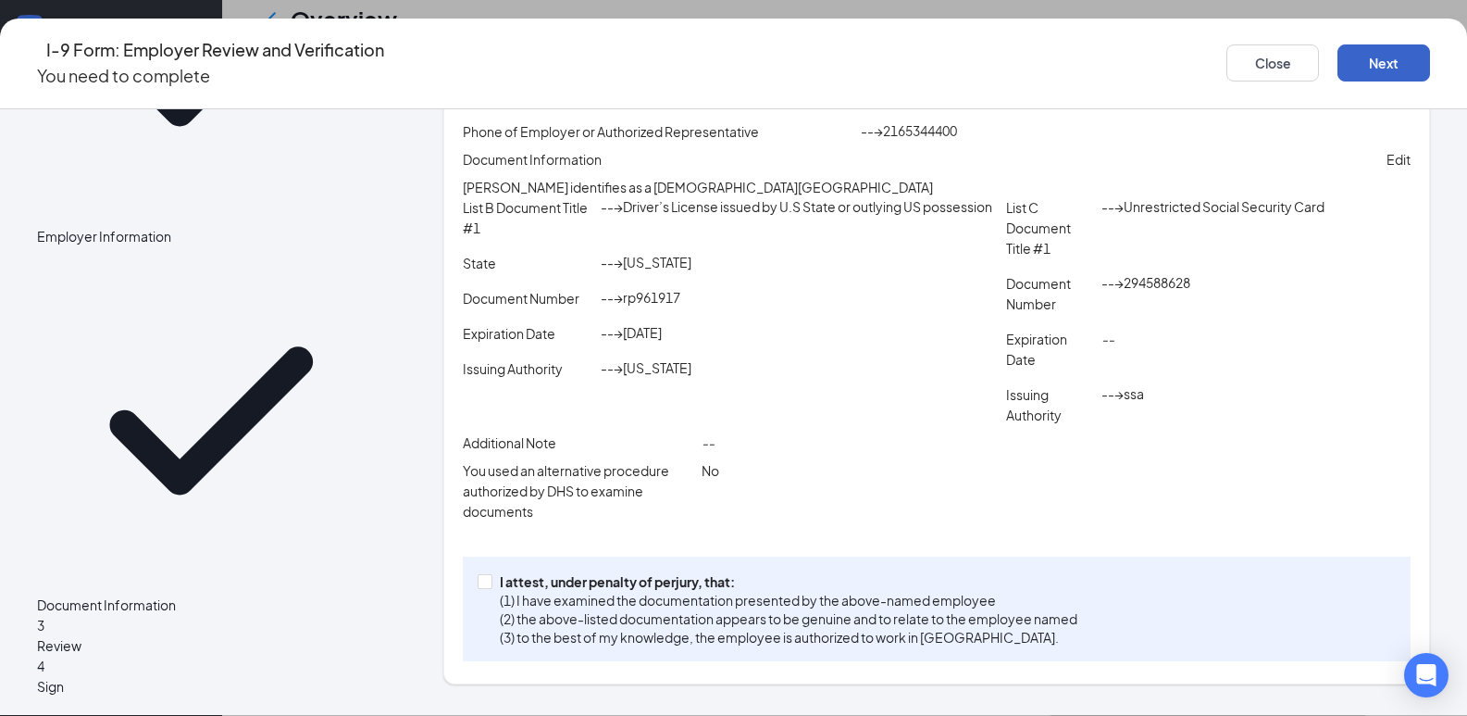
click at [1358, 62] on button "Next" at bounding box center [1384, 62] width 93 height 37
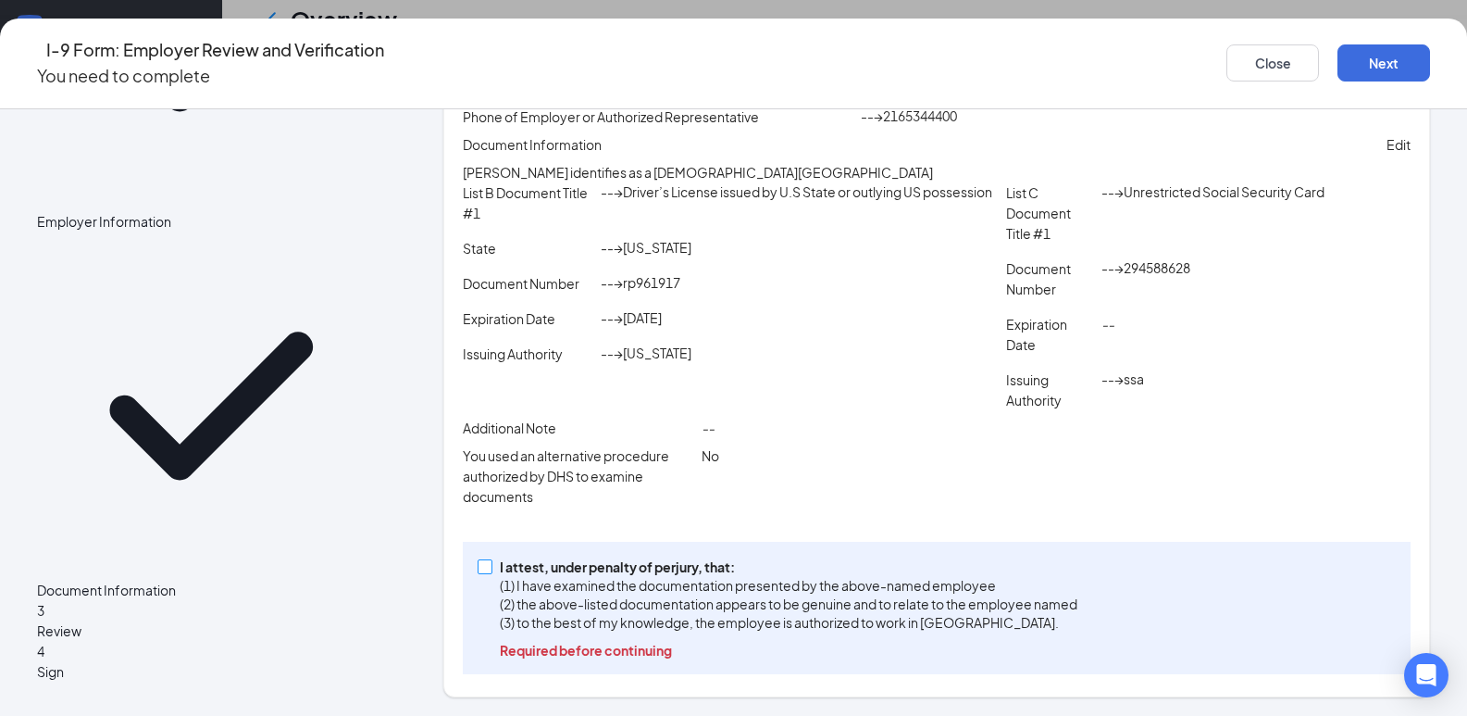
click at [493, 570] on span at bounding box center [485, 566] width 15 height 15
click at [491, 570] on input "I attest, under penalty of [PERSON_NAME], that: (1) I have examined the documen…" at bounding box center [484, 565] width 13 height 13
checkbox input "true"
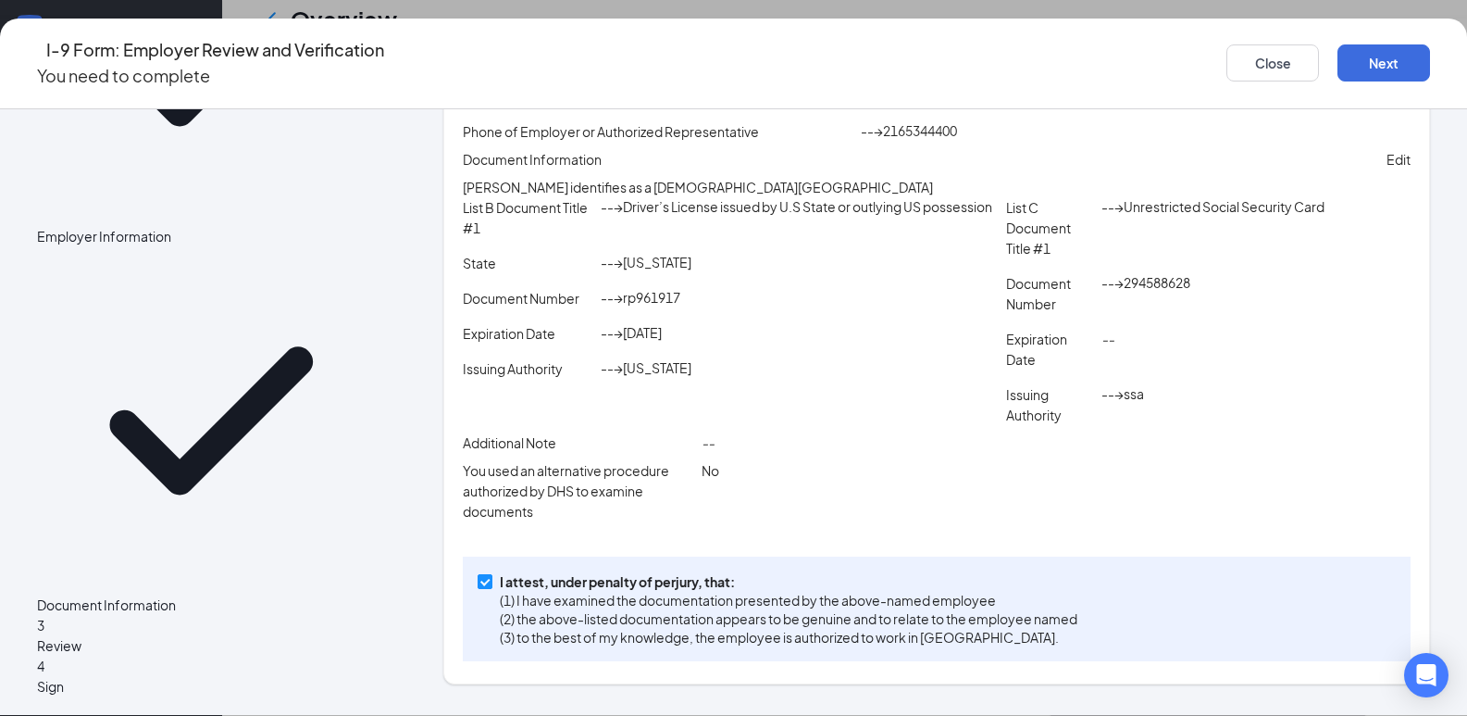
scroll to position [358, 0]
click at [1367, 48] on button "Next" at bounding box center [1384, 62] width 93 height 37
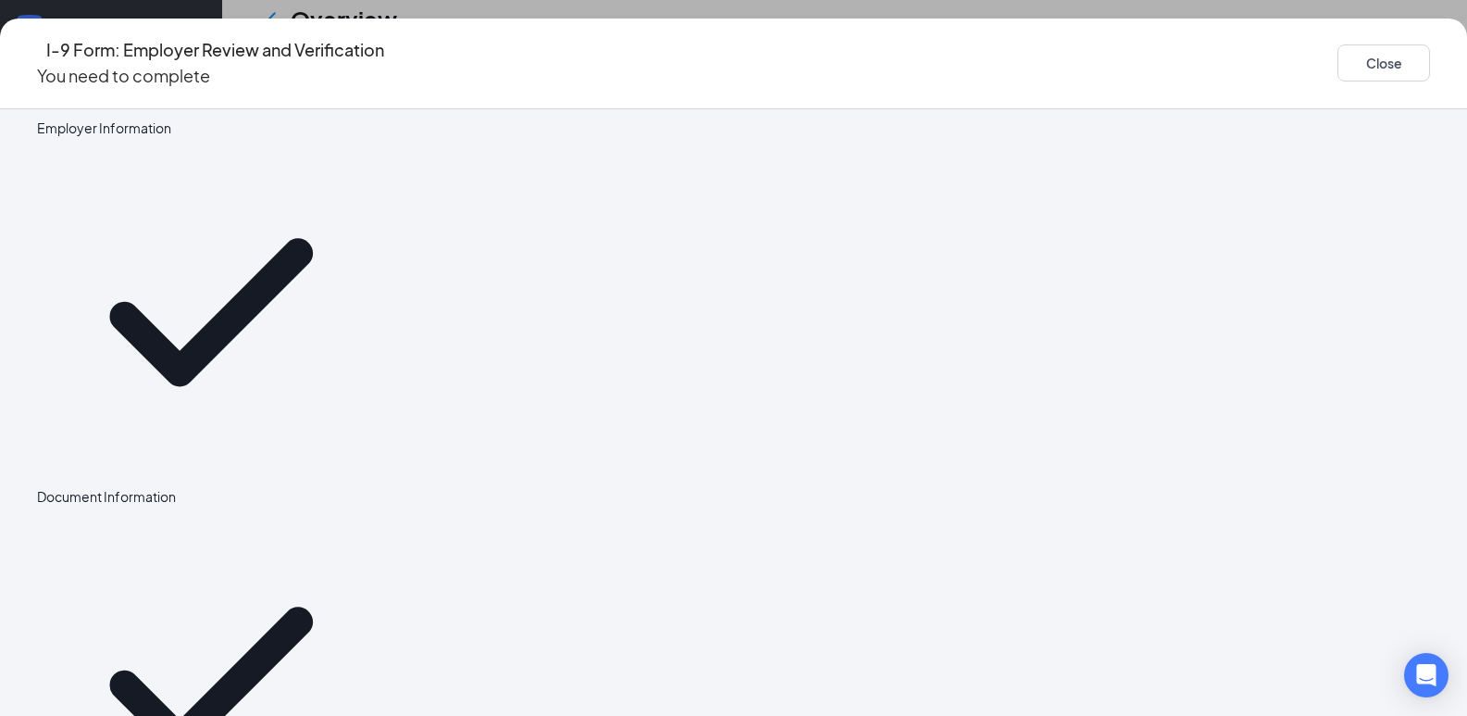
scroll to position [0, 0]
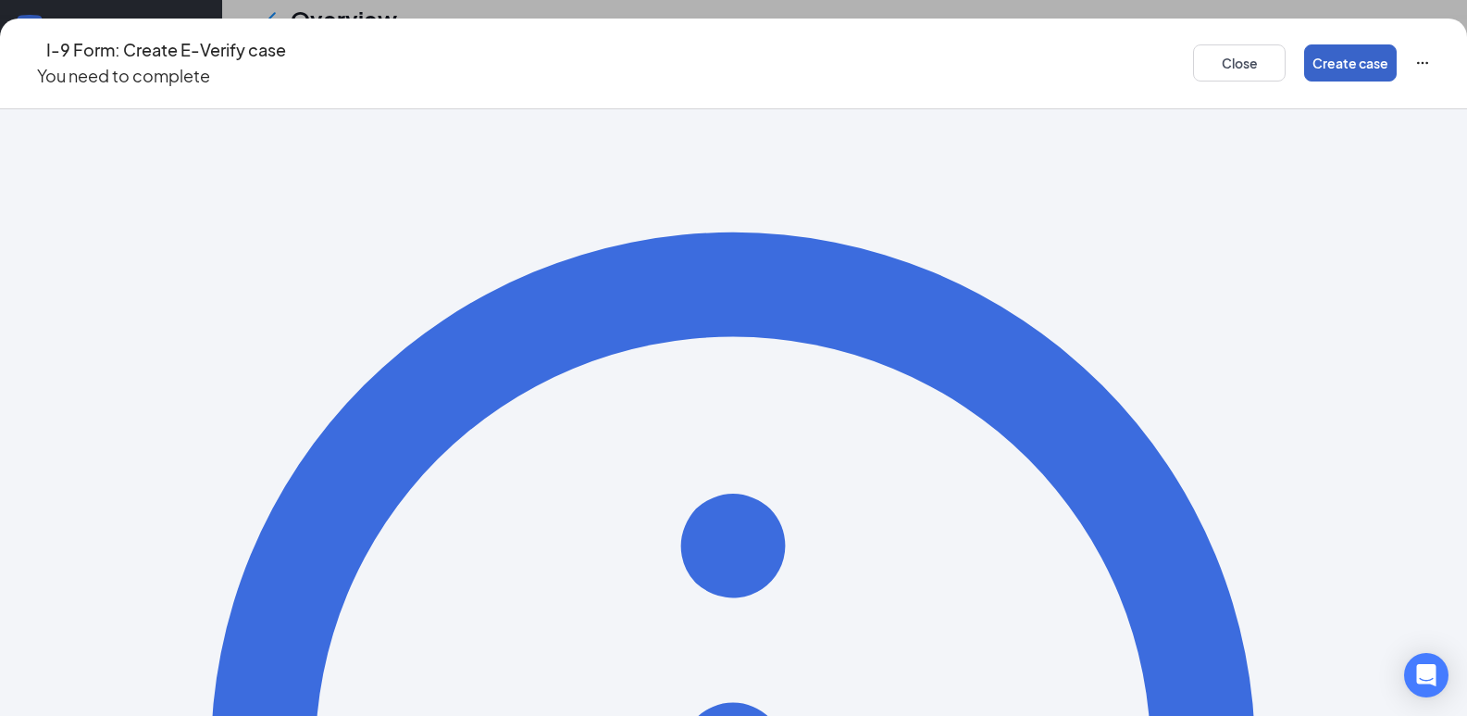
click at [1304, 61] on button "Create case" at bounding box center [1350, 62] width 93 height 37
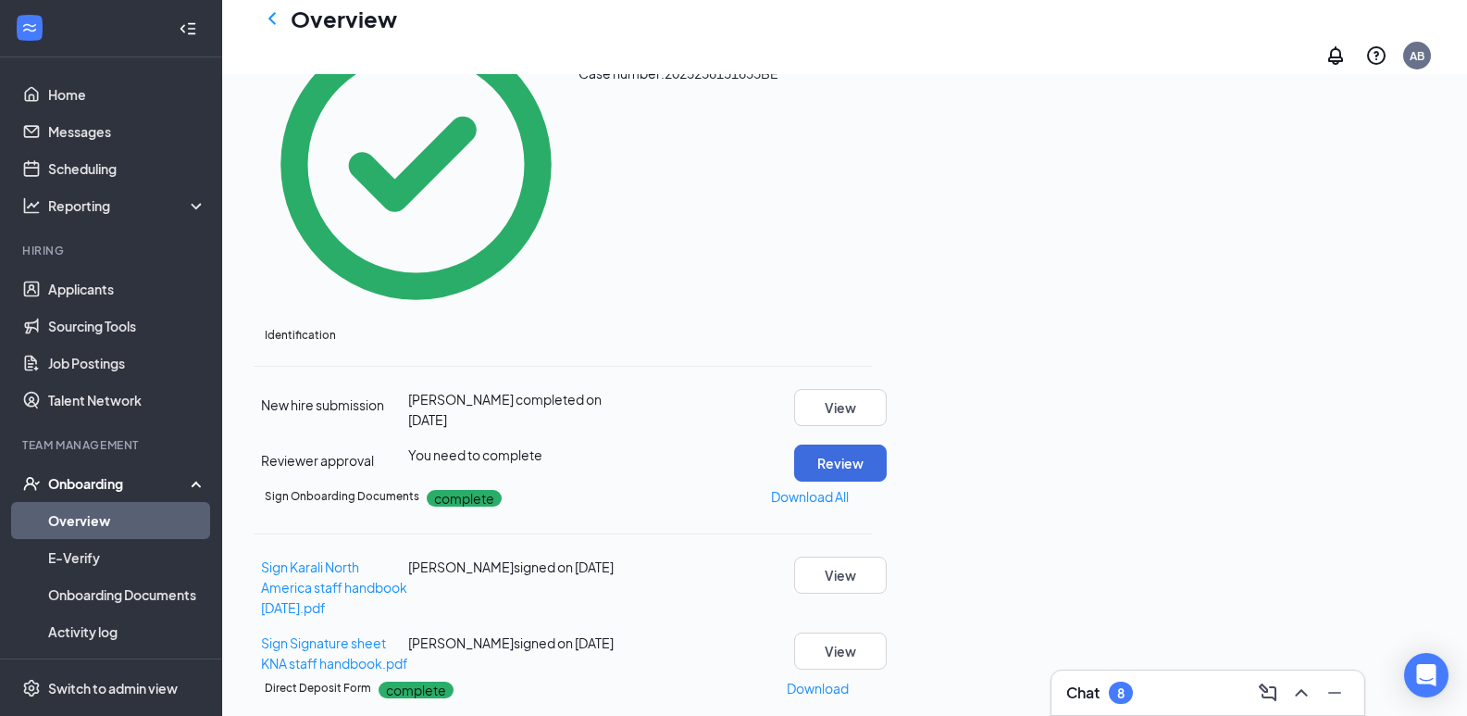
scroll to position [370, 0]
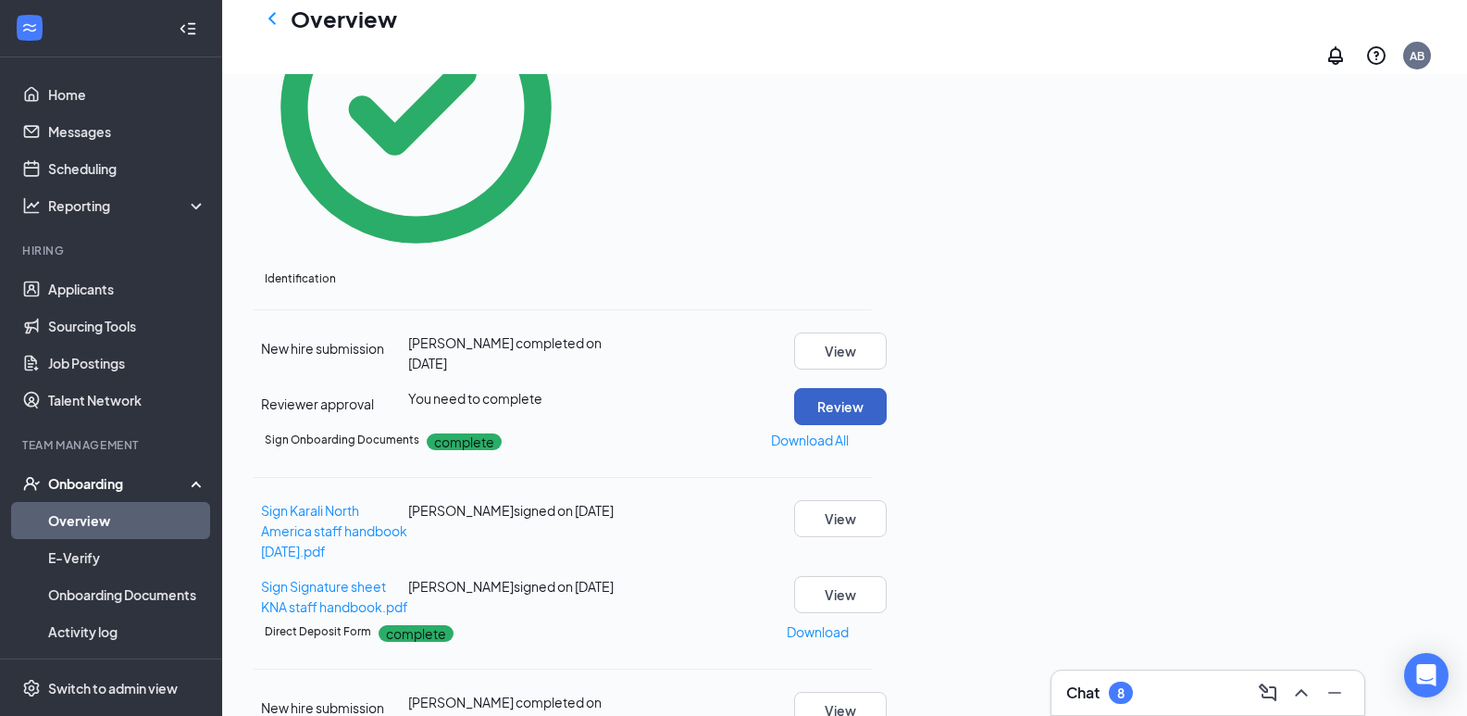
click at [887, 388] on button "Review" at bounding box center [840, 406] width 93 height 37
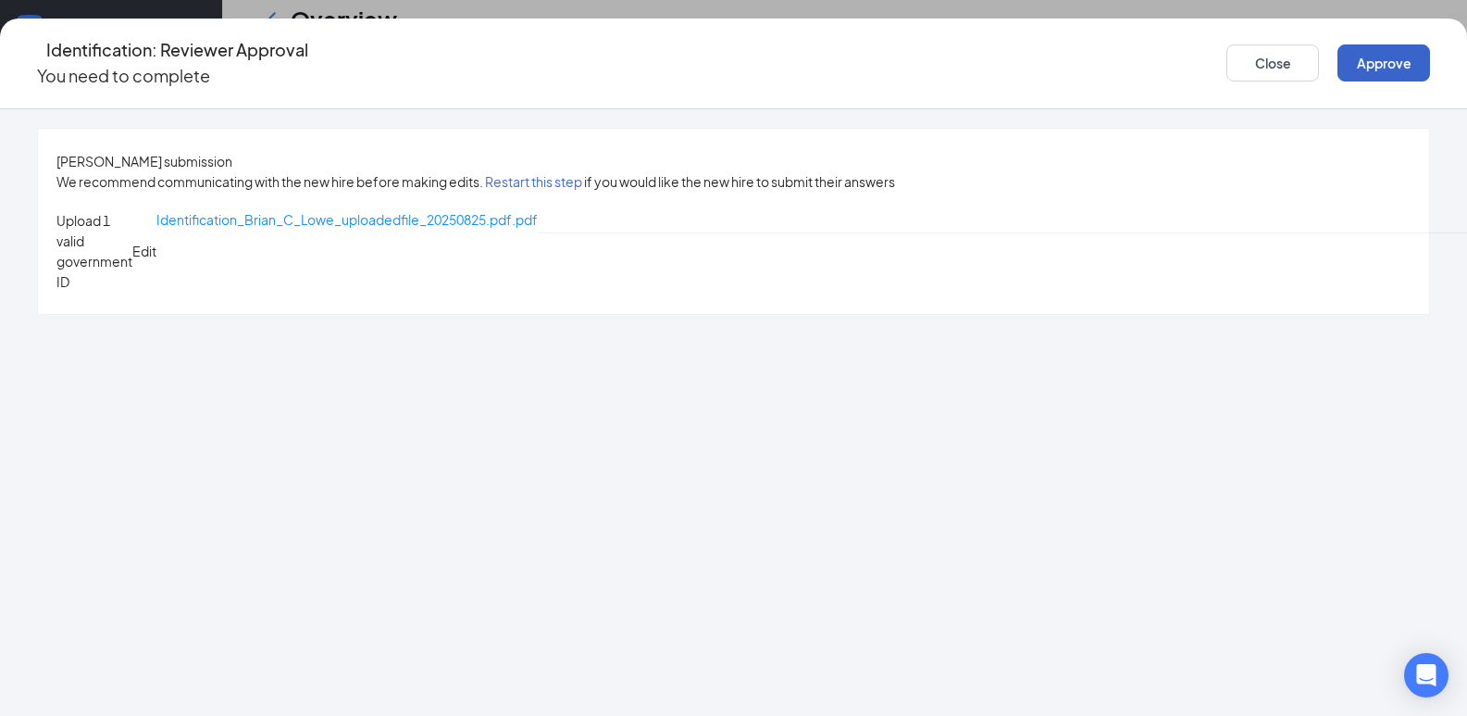
click at [1338, 52] on button "Approve" at bounding box center [1384, 62] width 93 height 37
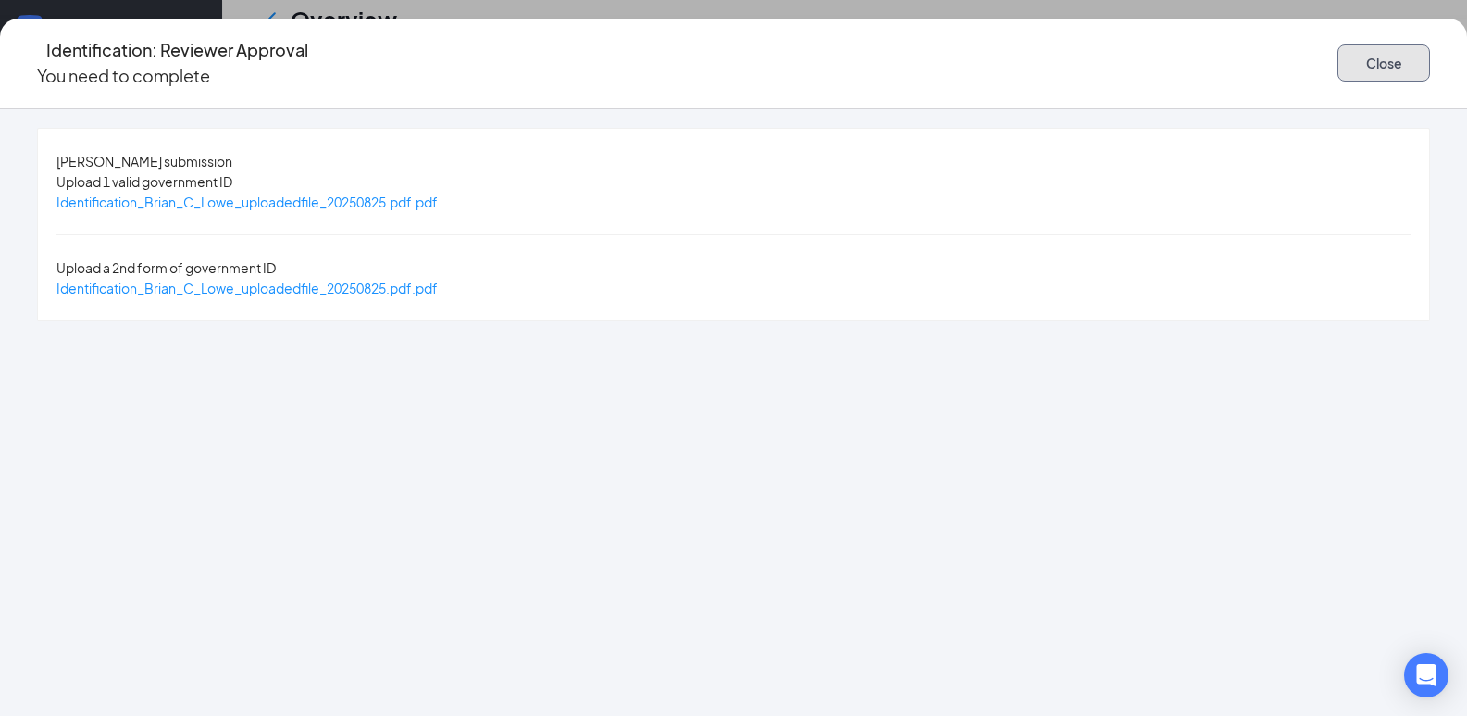
click at [1338, 46] on button "Close" at bounding box center [1384, 62] width 93 height 37
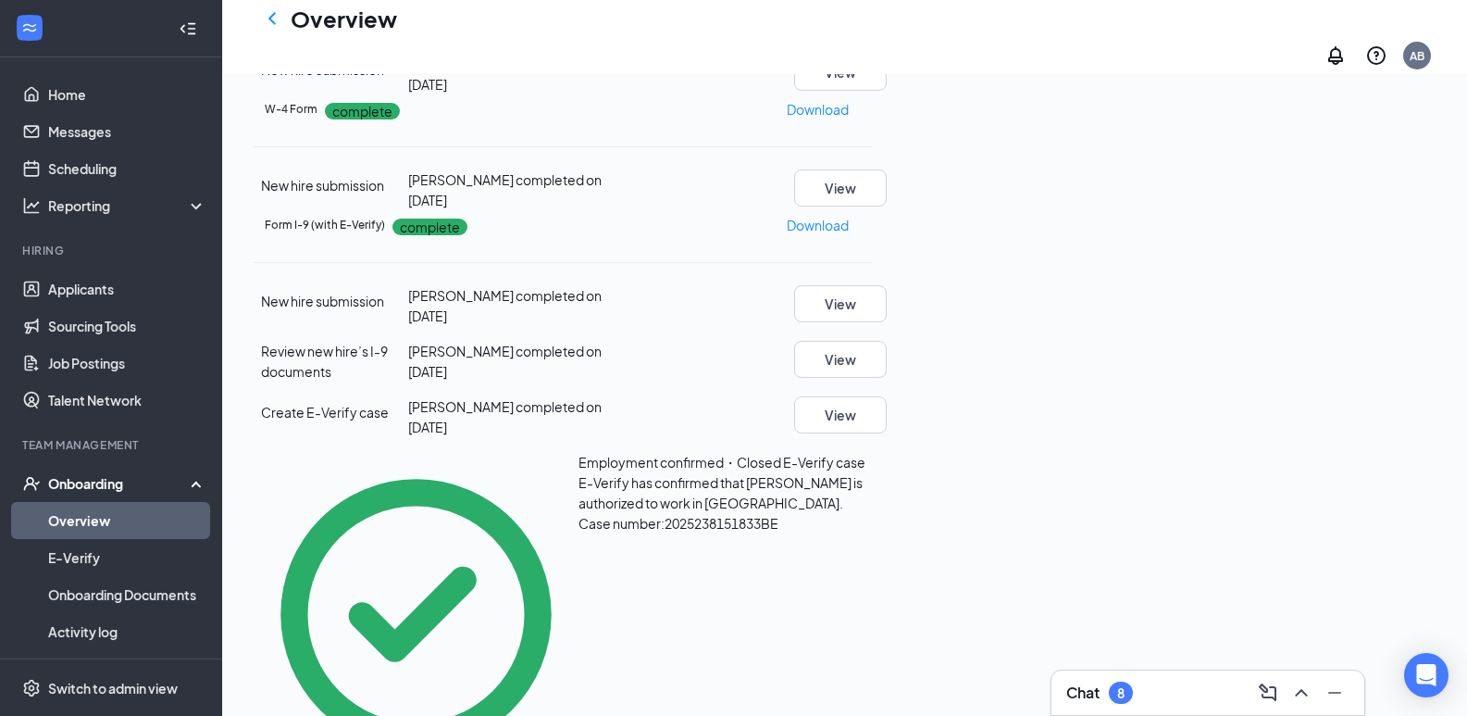
scroll to position [0, 0]
